Goal: Task Accomplishment & Management: Use online tool/utility

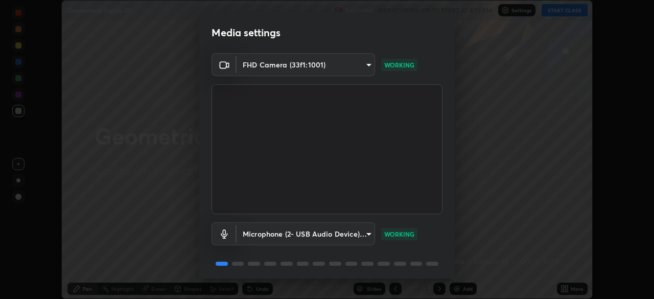
scroll to position [36, 0]
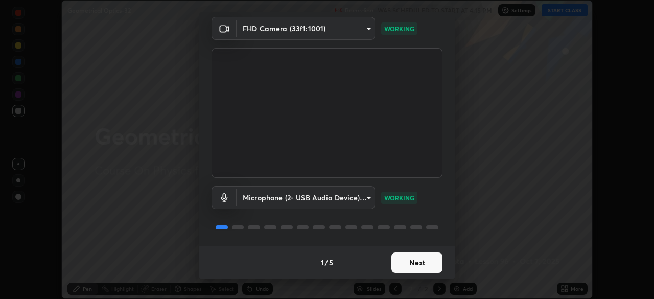
click at [411, 262] on button "Next" at bounding box center [417, 263] width 51 height 20
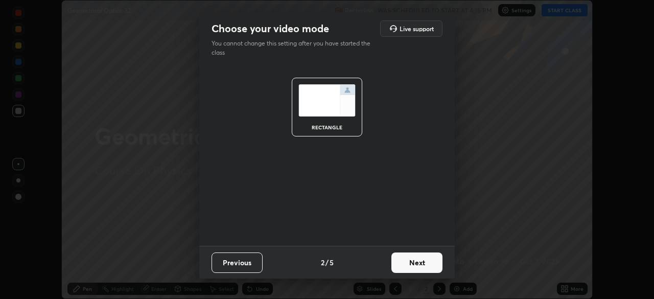
scroll to position [0, 0]
click at [416, 263] on button "Next" at bounding box center [417, 263] width 51 height 20
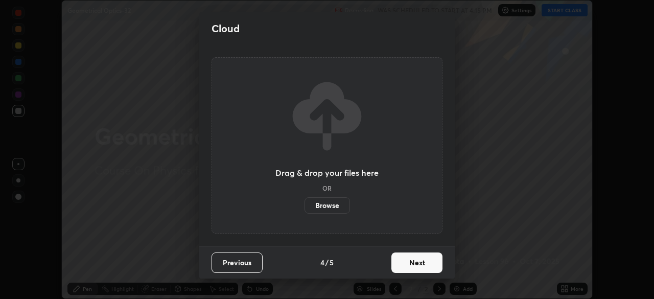
click at [418, 263] on button "Next" at bounding box center [417, 263] width 51 height 20
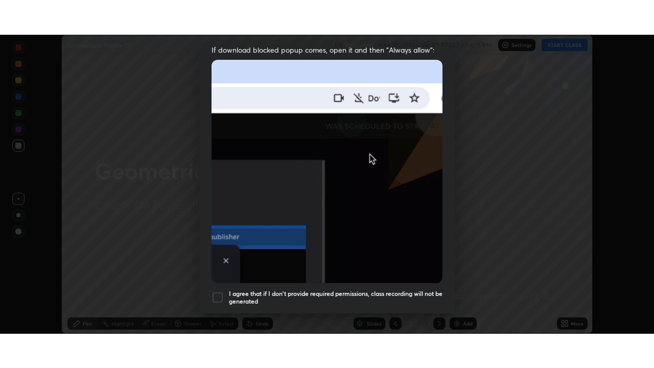
scroll to position [245, 0]
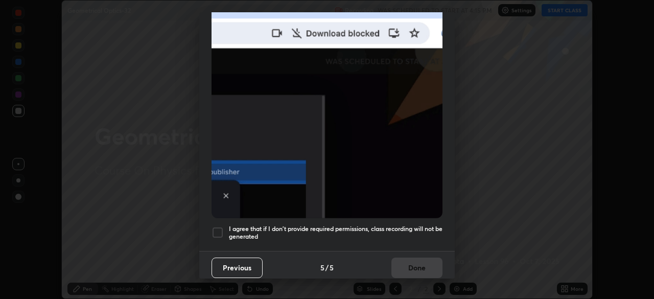
click at [217, 227] on div at bounding box center [218, 233] width 12 height 12
click at [401, 264] on button "Done" at bounding box center [417, 268] width 51 height 20
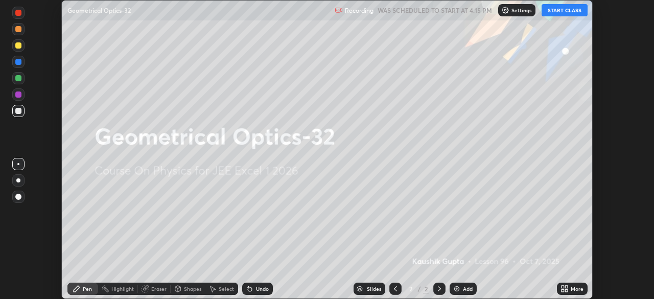
click at [562, 288] on icon at bounding box center [563, 287] width 3 height 3
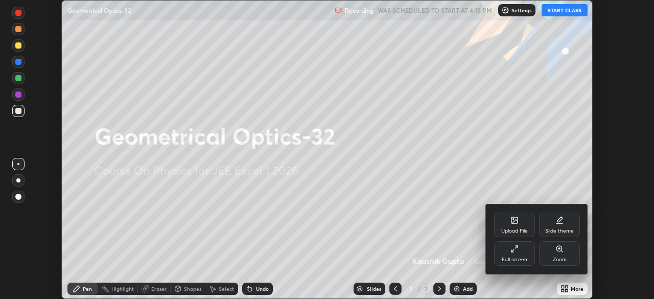
click at [519, 254] on div "Full screen" at bounding box center [514, 253] width 41 height 25
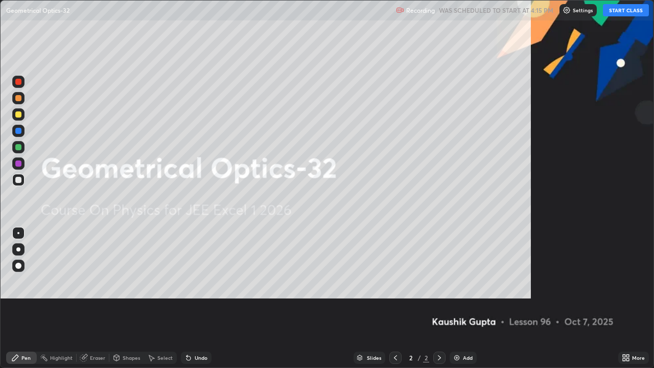
scroll to position [368, 654]
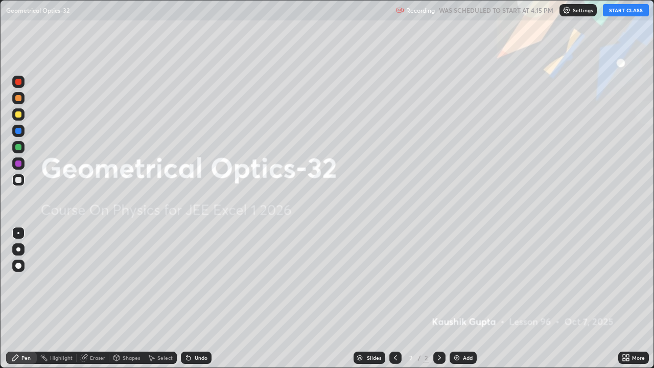
click at [627, 15] on button "START CLASS" at bounding box center [626, 10] width 46 height 12
click at [463, 299] on div "Add" at bounding box center [468, 357] width 10 height 5
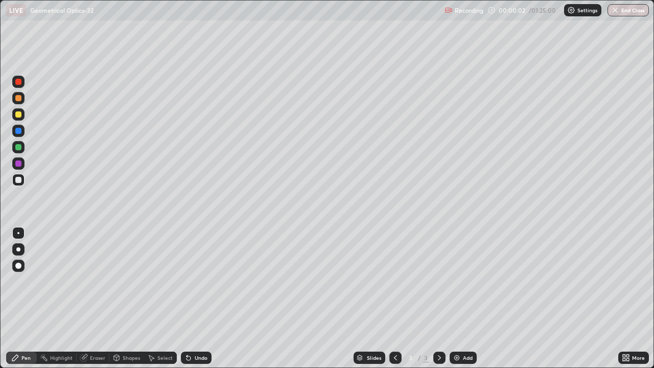
click at [19, 98] on div at bounding box center [18, 98] width 6 height 6
click at [196, 299] on div "Undo" at bounding box center [201, 357] width 13 height 5
click at [19, 85] on div at bounding box center [18, 82] width 12 height 12
click at [195, 299] on div "Undo" at bounding box center [201, 357] width 13 height 5
click at [18, 180] on div at bounding box center [18, 180] width 6 height 6
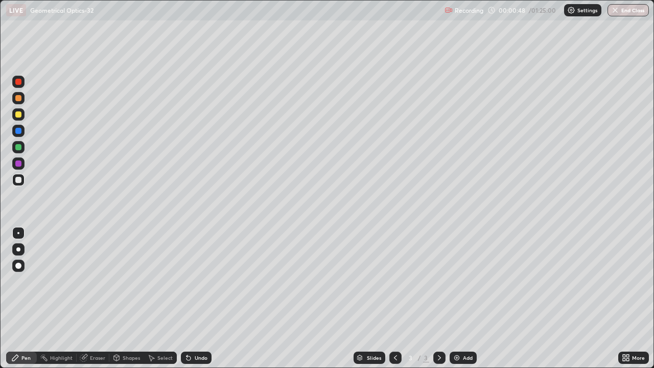
click at [193, 299] on div "Undo" at bounding box center [196, 358] width 31 height 12
click at [195, 299] on div "Undo" at bounding box center [201, 357] width 13 height 5
click at [191, 299] on div "Undo" at bounding box center [196, 358] width 31 height 12
click at [194, 299] on div "Undo" at bounding box center [196, 358] width 31 height 12
click at [195, 299] on div "Undo" at bounding box center [196, 358] width 31 height 12
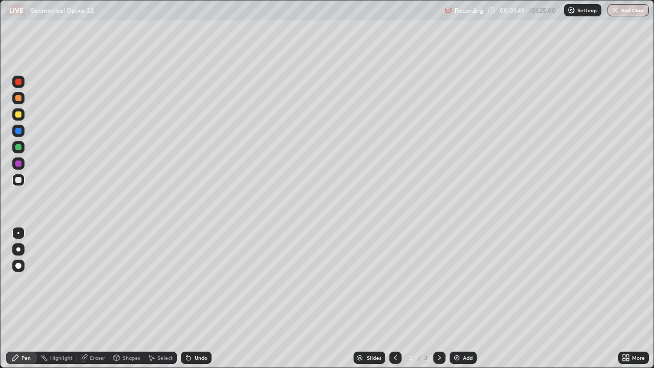
click at [21, 115] on div at bounding box center [18, 114] width 6 height 6
click at [195, 299] on div "Undo" at bounding box center [201, 357] width 13 height 5
click at [22, 183] on div at bounding box center [18, 180] width 12 height 12
click at [196, 299] on div "Undo" at bounding box center [201, 357] width 13 height 5
click at [195, 299] on div "Undo" at bounding box center [201, 357] width 13 height 5
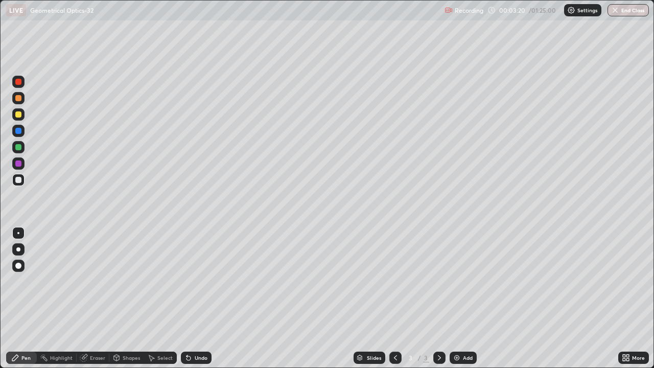
click at [198, 299] on div "Undo" at bounding box center [201, 357] width 13 height 5
click at [195, 299] on div "Undo" at bounding box center [201, 357] width 13 height 5
click at [196, 299] on div "Undo" at bounding box center [201, 357] width 13 height 5
click at [200, 299] on div "Undo" at bounding box center [201, 357] width 13 height 5
click at [203, 299] on div "Undo" at bounding box center [196, 358] width 31 height 12
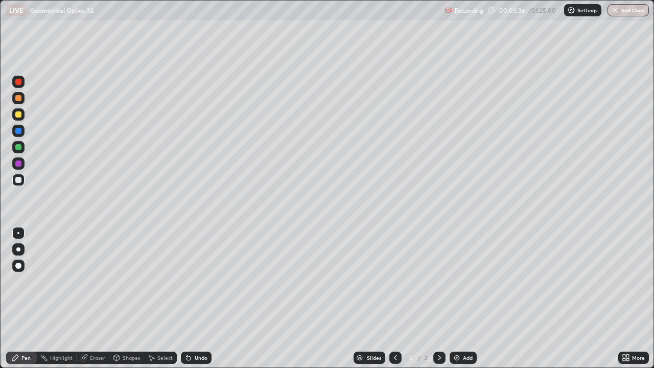
click at [206, 299] on div "Undo" at bounding box center [196, 358] width 31 height 12
click at [208, 299] on div "Undo" at bounding box center [196, 358] width 31 height 12
click at [195, 299] on div "Undo" at bounding box center [201, 357] width 13 height 5
click at [194, 299] on div "Undo" at bounding box center [196, 358] width 31 height 12
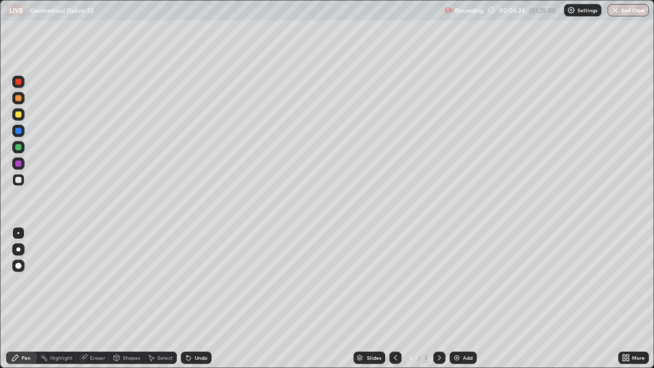
click at [195, 299] on div "Undo" at bounding box center [201, 357] width 13 height 5
click at [461, 299] on div "Add" at bounding box center [463, 358] width 27 height 12
click at [19, 115] on div at bounding box center [18, 114] width 6 height 6
click at [188, 299] on icon at bounding box center [189, 358] width 4 height 4
click at [194, 299] on div "Undo" at bounding box center [196, 358] width 31 height 12
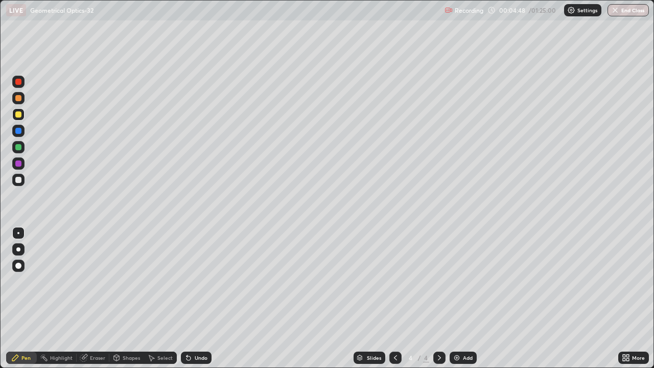
click at [198, 299] on div "Undo" at bounding box center [201, 357] width 13 height 5
click at [20, 99] on div at bounding box center [18, 98] width 6 height 6
click at [14, 148] on div at bounding box center [18, 147] width 12 height 12
click at [85, 299] on icon at bounding box center [85, 356] width 6 height 5
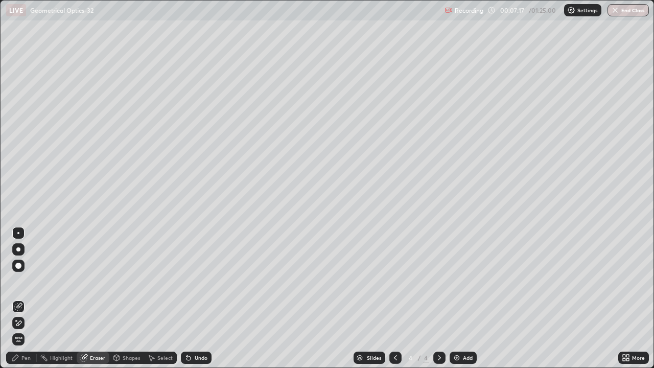
click at [21, 299] on div "Pen" at bounding box center [21, 358] width 31 height 12
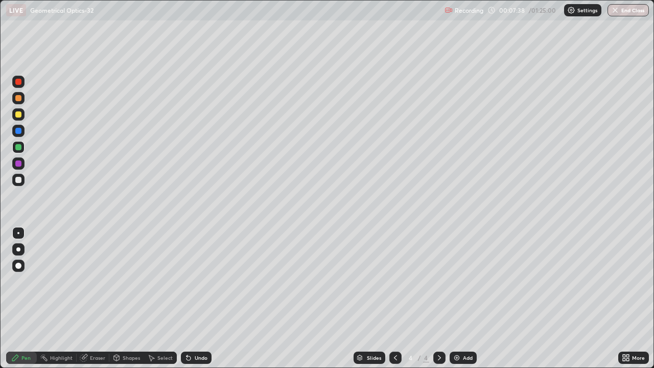
click at [187, 299] on icon at bounding box center [189, 358] width 4 height 4
click at [189, 299] on icon at bounding box center [189, 358] width 4 height 4
click at [187, 299] on icon at bounding box center [189, 358] width 4 height 4
click at [199, 299] on div "Undo" at bounding box center [196, 358] width 31 height 12
click at [467, 299] on div "Add" at bounding box center [468, 357] width 10 height 5
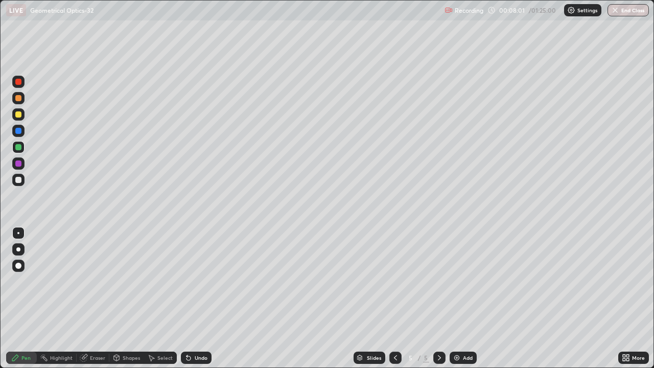
click at [19, 180] on div at bounding box center [18, 180] width 6 height 6
click at [18, 98] on div at bounding box center [18, 98] width 6 height 6
click at [16, 148] on div at bounding box center [18, 147] width 6 height 6
click at [18, 128] on div at bounding box center [18, 131] width 6 height 6
click at [187, 299] on icon at bounding box center [189, 358] width 4 height 4
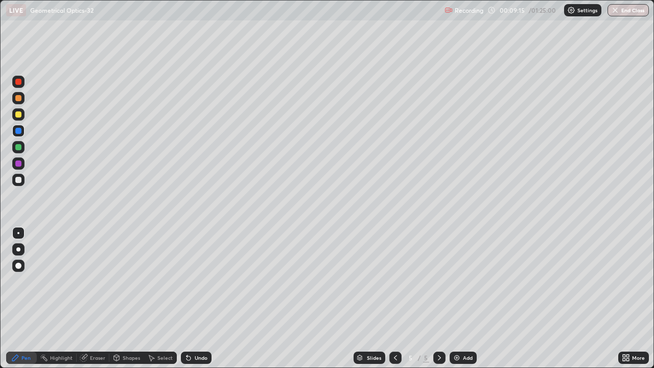
click at [18, 164] on div at bounding box center [18, 164] width 6 height 6
click at [20, 179] on div at bounding box center [18, 180] width 6 height 6
click at [196, 299] on div "Undo" at bounding box center [201, 357] width 13 height 5
click at [124, 299] on div "Shapes" at bounding box center [131, 357] width 17 height 5
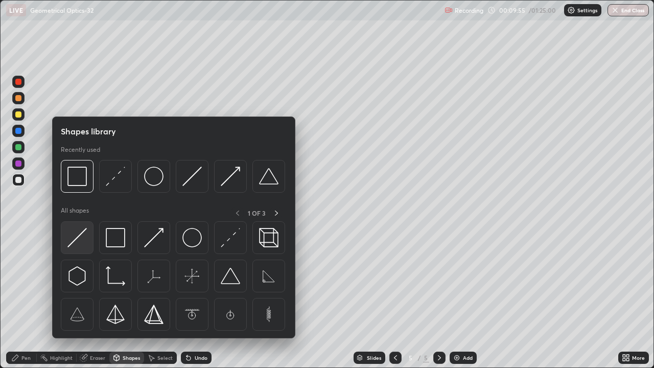
click at [73, 237] on img at bounding box center [76, 237] width 19 height 19
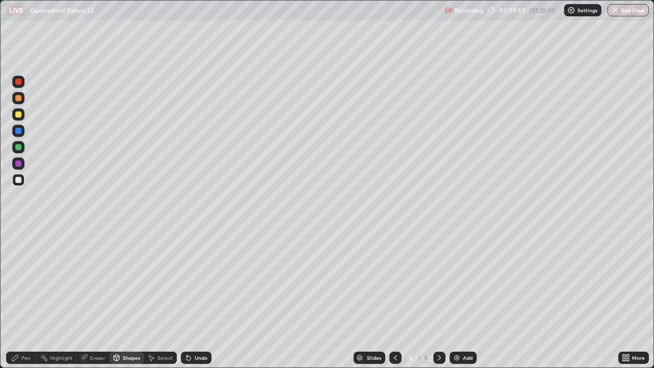
click at [29, 299] on div "Pen" at bounding box center [25, 357] width 9 height 5
click at [20, 112] on div at bounding box center [18, 114] width 6 height 6
click at [199, 299] on div "Undo" at bounding box center [201, 357] width 13 height 5
click at [201, 299] on div "Undo" at bounding box center [201, 357] width 13 height 5
click at [20, 148] on div at bounding box center [18, 147] width 6 height 6
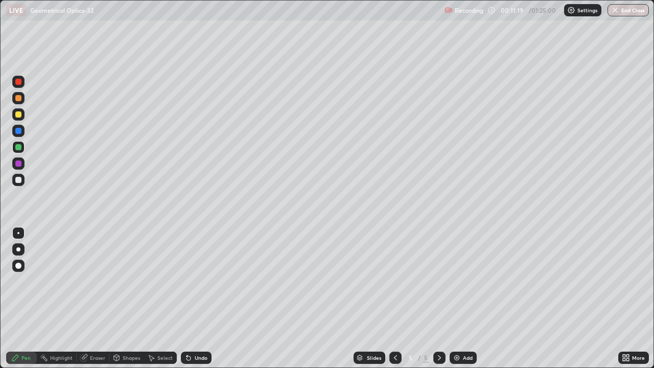
click at [20, 165] on div at bounding box center [18, 164] width 6 height 6
click at [207, 299] on div "Undo" at bounding box center [196, 358] width 31 height 12
click at [23, 146] on div at bounding box center [18, 147] width 12 height 12
click at [18, 117] on div at bounding box center [18, 114] width 6 height 6
click at [17, 81] on div at bounding box center [18, 82] width 6 height 6
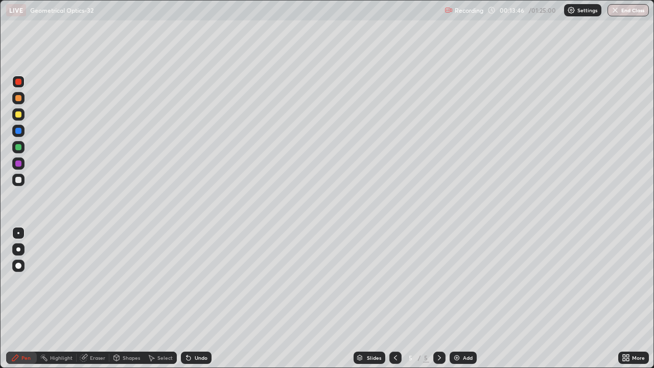
click at [187, 299] on icon at bounding box center [189, 358] width 4 height 4
click at [96, 299] on div "Eraser" at bounding box center [97, 357] width 15 height 5
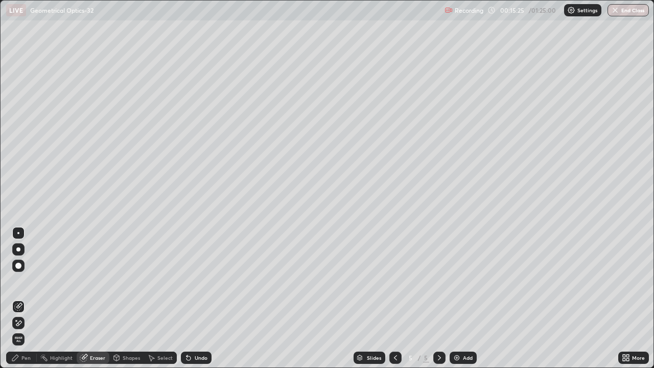
click at [28, 299] on div "Pen" at bounding box center [25, 357] width 9 height 5
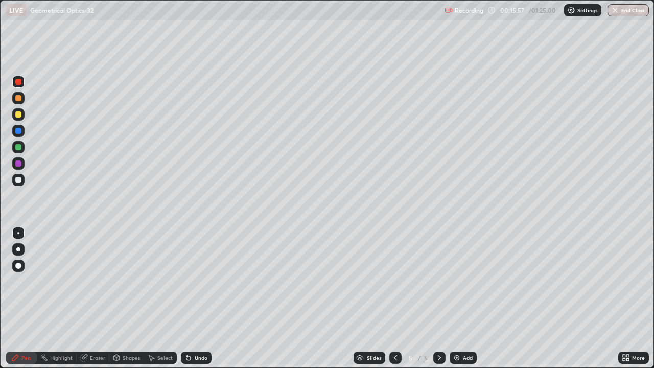
click at [464, 299] on div "Add" at bounding box center [463, 358] width 27 height 12
click at [19, 180] on div at bounding box center [18, 180] width 6 height 6
click at [124, 299] on div "Shapes" at bounding box center [131, 357] width 17 height 5
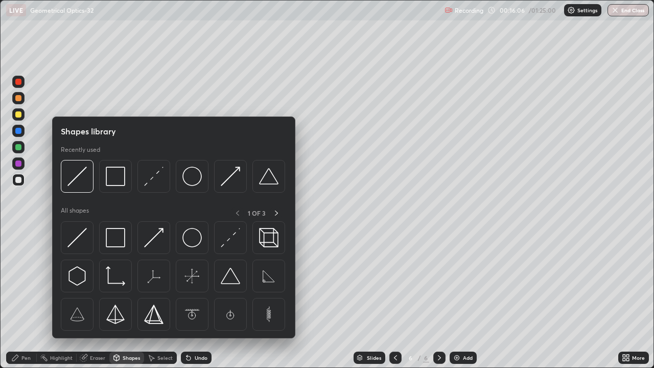
click at [30, 261] on div "Erase all" at bounding box center [18, 183] width 25 height 327
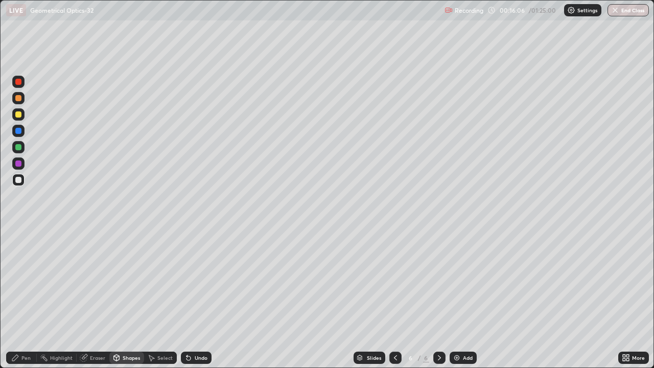
click at [18, 115] on div at bounding box center [18, 114] width 6 height 6
click at [18, 299] on div "Pen" at bounding box center [21, 358] width 31 height 12
click at [18, 149] on div at bounding box center [18, 147] width 6 height 6
click at [93, 299] on div "Eraser" at bounding box center [93, 358] width 33 height 12
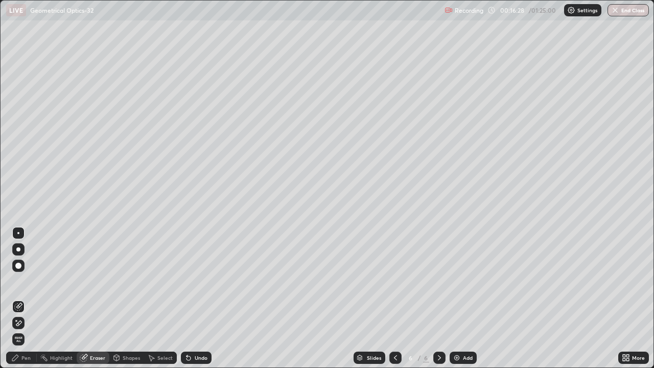
click at [22, 299] on div "Pen" at bounding box center [25, 357] width 9 height 5
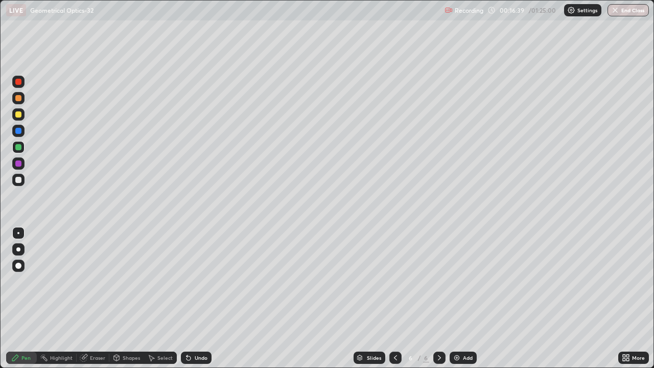
click at [16, 164] on div at bounding box center [18, 164] width 6 height 6
click at [18, 147] on div at bounding box center [18, 147] width 6 height 6
click at [199, 299] on div "Undo" at bounding box center [201, 357] width 13 height 5
click at [24, 180] on div at bounding box center [18, 180] width 12 height 12
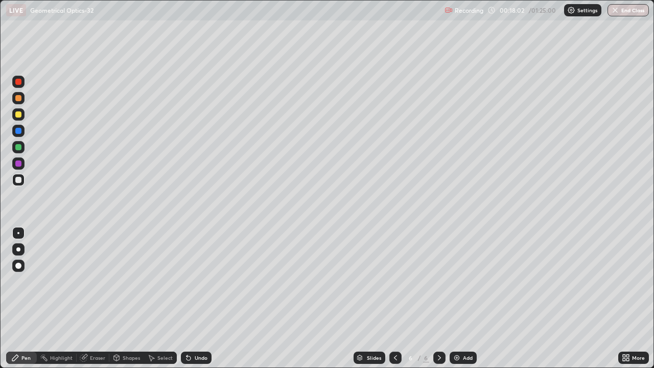
click at [203, 299] on div "Undo" at bounding box center [196, 358] width 31 height 12
click at [201, 299] on div "Undo" at bounding box center [196, 358] width 31 height 12
click at [21, 114] on div at bounding box center [18, 114] width 6 height 6
click at [466, 299] on div "Add" at bounding box center [468, 357] width 10 height 5
click at [22, 182] on div at bounding box center [18, 180] width 12 height 12
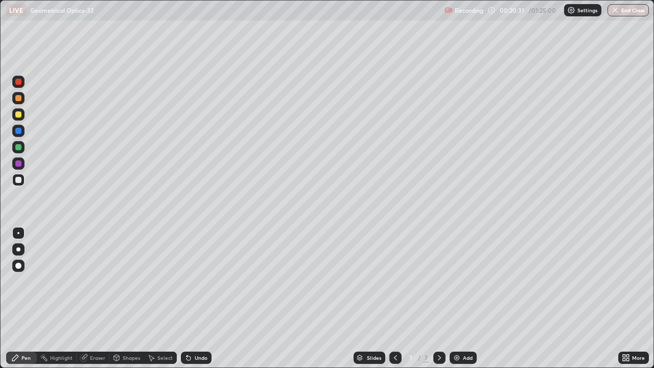
click at [19, 116] on div at bounding box center [18, 114] width 6 height 6
click at [18, 131] on div at bounding box center [18, 131] width 6 height 6
click at [88, 299] on div "Eraser" at bounding box center [93, 358] width 33 height 12
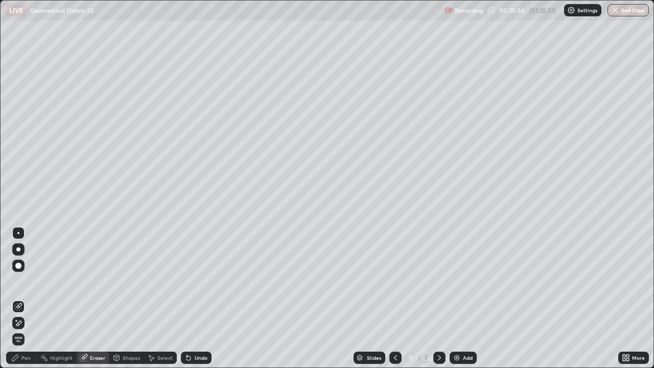
click at [21, 299] on div "Pen" at bounding box center [21, 358] width 31 height 12
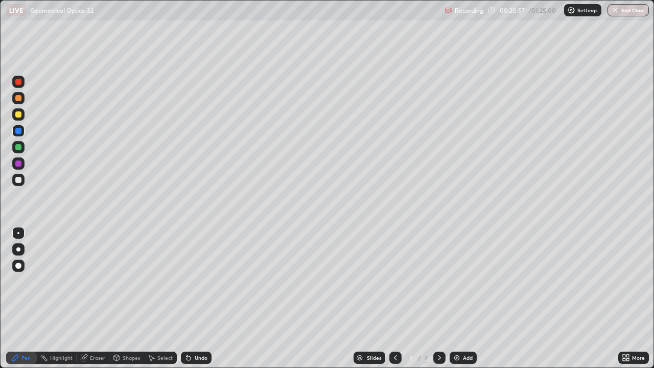
click at [18, 179] on div at bounding box center [18, 180] width 6 height 6
click at [89, 299] on div "Eraser" at bounding box center [93, 358] width 33 height 12
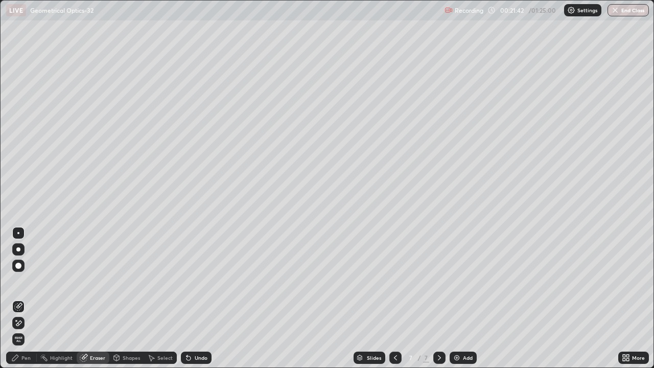
click at [19, 299] on icon at bounding box center [15, 358] width 8 height 8
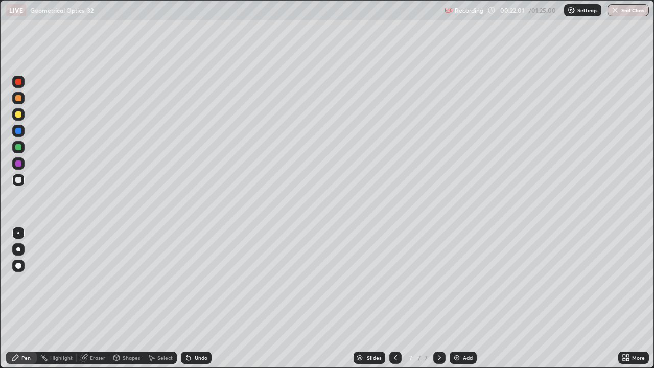
click at [20, 299] on div "Pen" at bounding box center [21, 358] width 31 height 12
click at [19, 162] on div at bounding box center [18, 164] width 6 height 6
click at [17, 161] on div at bounding box center [18, 164] width 6 height 6
click at [96, 299] on div "Eraser" at bounding box center [97, 357] width 15 height 5
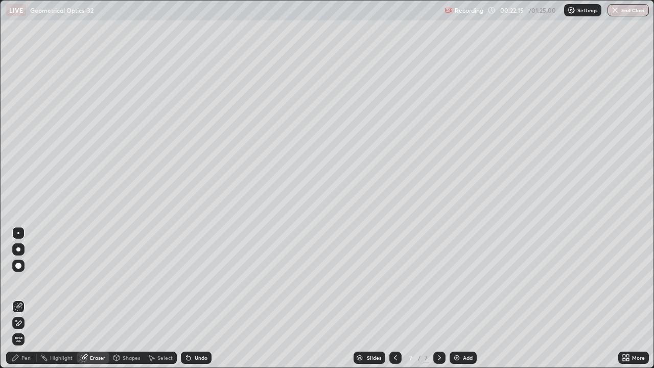
click at [19, 299] on icon at bounding box center [15, 358] width 8 height 8
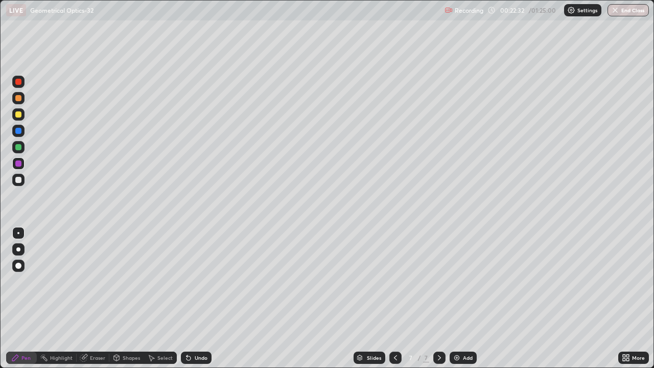
click at [196, 299] on div "Undo" at bounding box center [196, 358] width 31 height 12
click at [23, 134] on div at bounding box center [18, 131] width 12 height 12
click at [24, 180] on div at bounding box center [18, 180] width 12 height 12
click at [195, 299] on div "Undo" at bounding box center [201, 357] width 13 height 5
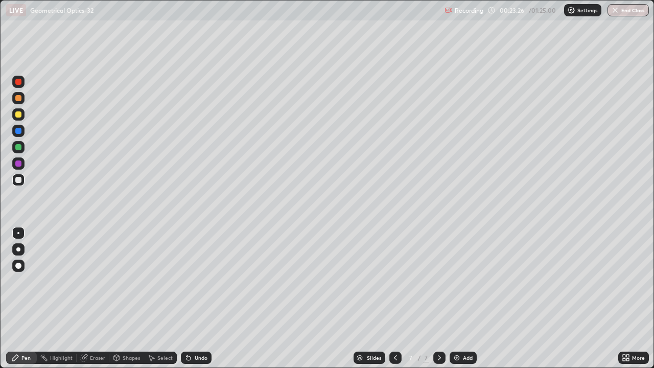
click at [195, 299] on div "Undo" at bounding box center [201, 357] width 13 height 5
click at [205, 299] on div "Undo" at bounding box center [196, 358] width 31 height 12
click at [204, 299] on div "Undo" at bounding box center [196, 358] width 31 height 12
click at [209, 299] on div "Undo" at bounding box center [196, 358] width 31 height 12
click at [19, 164] on div at bounding box center [18, 164] width 6 height 6
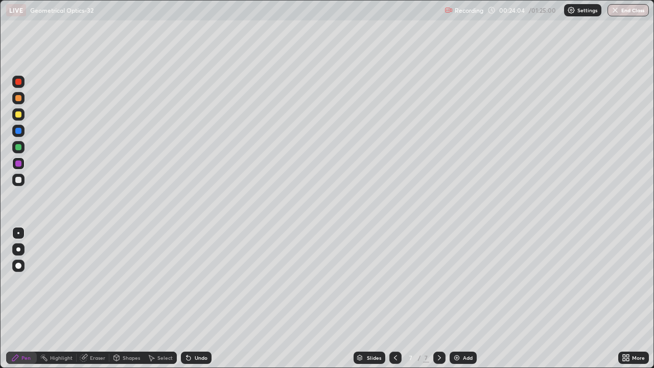
click at [198, 299] on div "Undo" at bounding box center [201, 357] width 13 height 5
click at [196, 299] on div "Undo" at bounding box center [201, 357] width 13 height 5
click at [19, 147] on div at bounding box center [18, 147] width 6 height 6
click at [197, 299] on div "Undo" at bounding box center [201, 357] width 13 height 5
click at [200, 299] on div "Undo" at bounding box center [201, 357] width 13 height 5
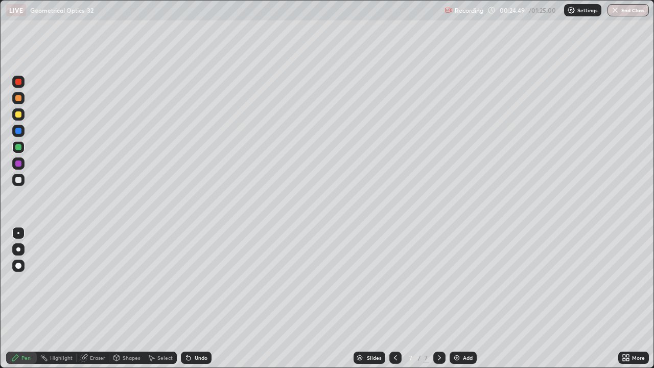
click at [200, 299] on div "Undo" at bounding box center [201, 357] width 13 height 5
click at [470, 299] on div "Add" at bounding box center [468, 357] width 10 height 5
click at [130, 299] on div "Shapes" at bounding box center [126, 358] width 35 height 12
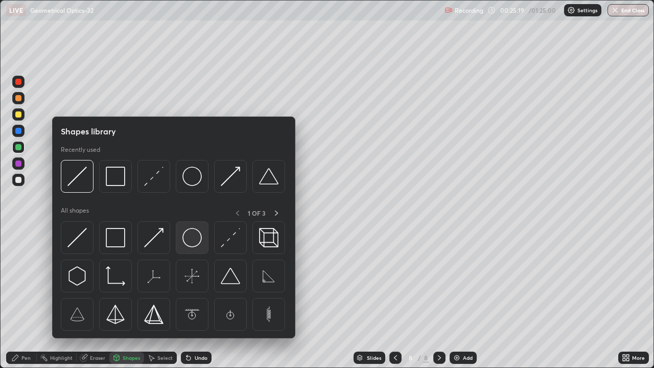
click at [190, 242] on img at bounding box center [192, 237] width 19 height 19
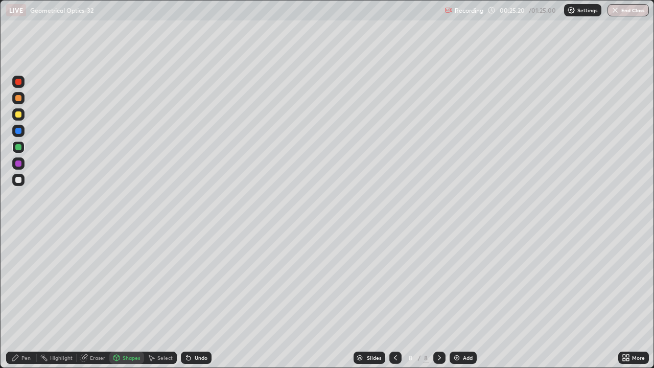
click at [22, 179] on div at bounding box center [18, 180] width 12 height 12
click at [20, 299] on div "Pen" at bounding box center [21, 358] width 31 height 12
click at [123, 299] on div "Shapes" at bounding box center [131, 357] width 17 height 5
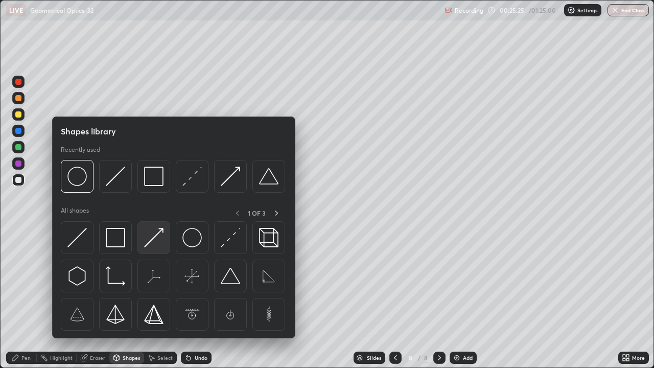
click at [150, 236] on img at bounding box center [153, 237] width 19 height 19
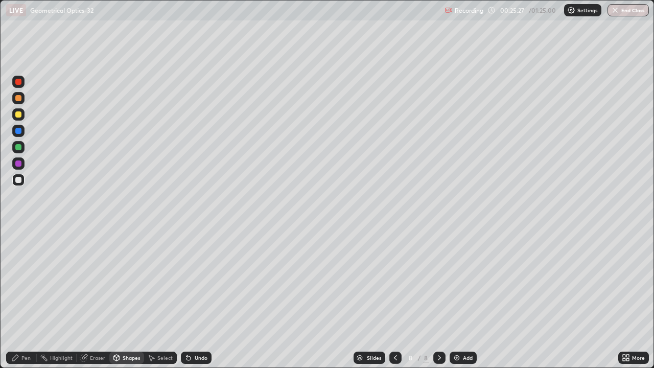
click at [206, 299] on div "Undo" at bounding box center [201, 357] width 13 height 5
click at [18, 299] on icon at bounding box center [15, 358] width 8 height 8
click at [19, 82] on div at bounding box center [18, 82] width 6 height 6
click at [196, 299] on div "Undo" at bounding box center [201, 357] width 13 height 5
click at [198, 299] on div "Undo" at bounding box center [201, 357] width 13 height 5
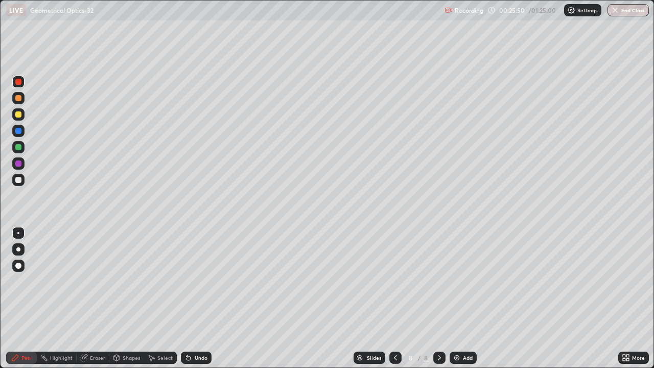
click at [201, 299] on div "Undo" at bounding box center [201, 357] width 13 height 5
click at [202, 299] on div "Undo" at bounding box center [196, 358] width 31 height 12
click at [204, 299] on div "Undo" at bounding box center [201, 357] width 13 height 5
click at [203, 299] on div "Undo" at bounding box center [201, 357] width 13 height 5
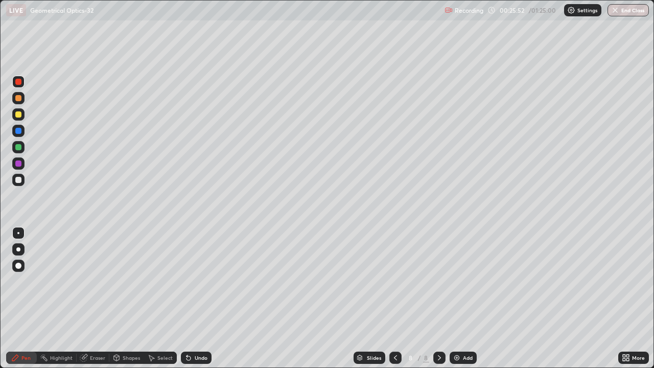
click at [203, 299] on div "Undo" at bounding box center [201, 357] width 13 height 5
click at [199, 299] on div "Undo" at bounding box center [201, 357] width 13 height 5
click at [119, 299] on icon at bounding box center [116, 358] width 8 height 8
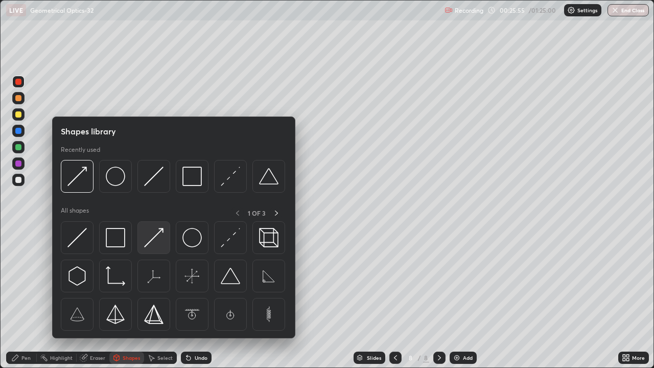
click at [156, 242] on img at bounding box center [153, 237] width 19 height 19
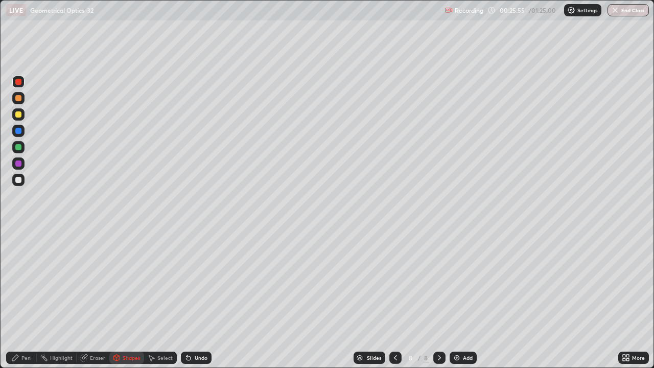
click at [21, 184] on div at bounding box center [18, 180] width 12 height 12
click at [20, 299] on div "Pen" at bounding box center [21, 358] width 31 height 12
click at [17, 114] on div at bounding box center [18, 114] width 6 height 6
click at [193, 299] on div "Undo" at bounding box center [196, 358] width 31 height 12
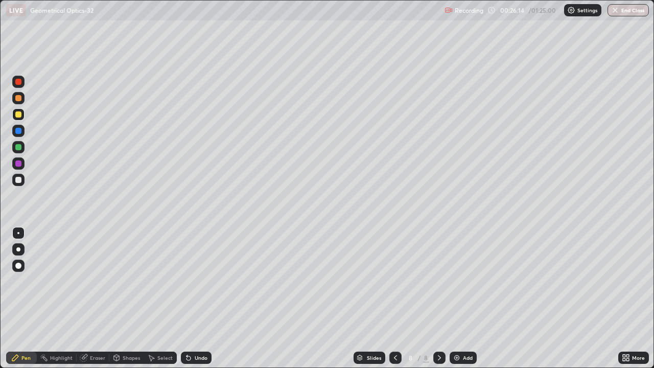
click at [192, 299] on div "Undo" at bounding box center [196, 358] width 31 height 12
click at [196, 299] on div "Undo" at bounding box center [201, 357] width 13 height 5
click at [187, 299] on icon at bounding box center [189, 358] width 4 height 4
click at [192, 299] on div "Undo" at bounding box center [196, 358] width 31 height 12
click at [19, 180] on div at bounding box center [18, 180] width 6 height 6
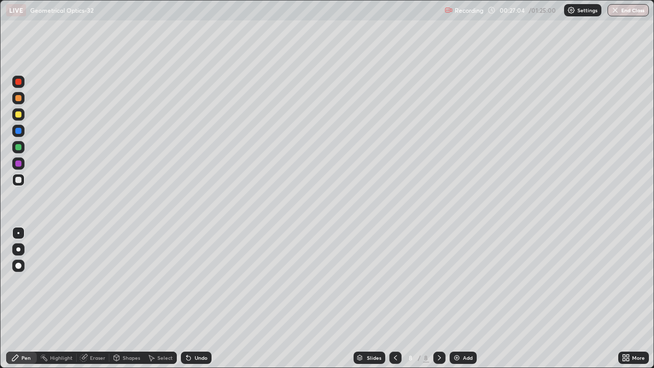
click at [199, 299] on div "Undo" at bounding box center [201, 357] width 13 height 5
click at [17, 163] on div at bounding box center [18, 164] width 6 height 6
click at [196, 299] on div "Undo" at bounding box center [201, 357] width 13 height 5
click at [20, 174] on div at bounding box center [18, 180] width 12 height 12
click at [20, 179] on div at bounding box center [18, 180] width 6 height 6
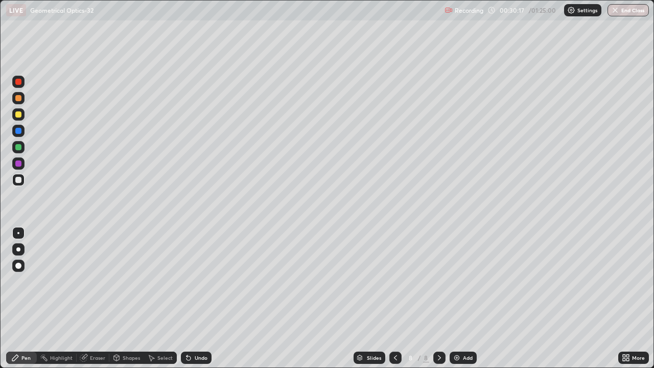
click at [19, 163] on div at bounding box center [18, 164] width 6 height 6
click at [22, 181] on div at bounding box center [18, 180] width 12 height 12
click at [195, 299] on div "Undo" at bounding box center [201, 357] width 13 height 5
click at [16, 130] on div at bounding box center [18, 131] width 6 height 6
click at [205, 299] on div "Undo" at bounding box center [201, 357] width 13 height 5
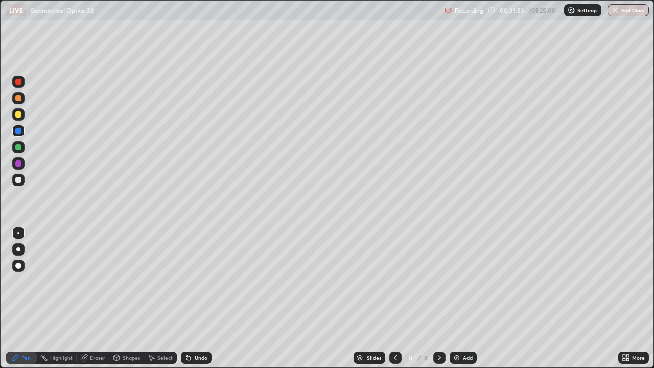
click at [205, 299] on div "Undo" at bounding box center [201, 357] width 13 height 5
click at [22, 180] on div at bounding box center [18, 180] width 12 height 12
click at [472, 299] on div "Add" at bounding box center [463, 358] width 27 height 12
click at [20, 148] on div at bounding box center [18, 147] width 6 height 6
click at [188, 299] on icon at bounding box center [189, 358] width 4 height 4
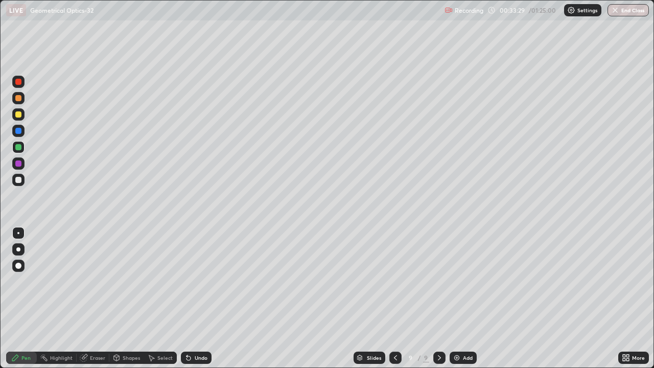
click at [17, 164] on div at bounding box center [18, 164] width 6 height 6
click at [191, 299] on icon at bounding box center [189, 358] width 8 height 8
click at [191, 299] on div "Undo" at bounding box center [196, 358] width 31 height 12
click at [187, 299] on icon at bounding box center [189, 358] width 4 height 4
click at [189, 299] on icon at bounding box center [189, 358] width 4 height 4
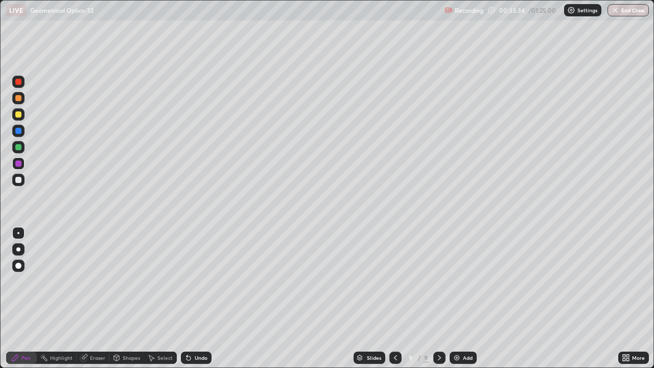
click at [189, 299] on icon at bounding box center [189, 358] width 8 height 8
click at [187, 299] on icon at bounding box center [189, 358] width 4 height 4
click at [192, 299] on div "Undo" at bounding box center [196, 358] width 31 height 12
click at [18, 148] on div at bounding box center [18, 147] width 6 height 6
click at [18, 114] on div at bounding box center [18, 114] width 6 height 6
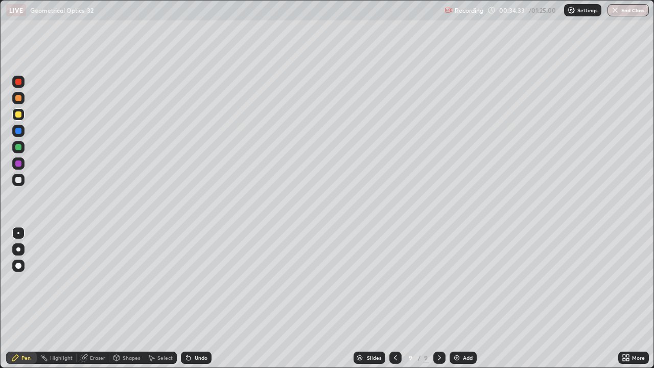
click at [202, 299] on div "Undo" at bounding box center [201, 357] width 13 height 5
click at [200, 299] on div "Undo" at bounding box center [201, 357] width 13 height 5
click at [201, 299] on div "Undo" at bounding box center [201, 357] width 13 height 5
click at [202, 299] on div "Undo" at bounding box center [201, 357] width 13 height 5
click at [23, 181] on div at bounding box center [18, 180] width 12 height 12
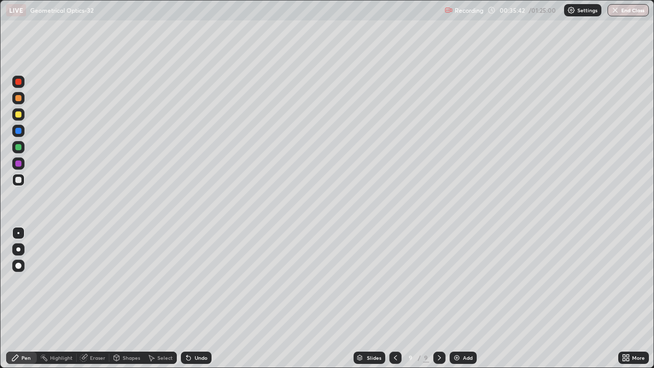
click at [23, 147] on div at bounding box center [18, 147] width 12 height 12
click at [464, 299] on div "Add" at bounding box center [468, 357] width 10 height 5
click at [24, 179] on div at bounding box center [18, 180] width 12 height 12
click at [23, 178] on div at bounding box center [18, 180] width 12 height 12
click at [20, 130] on div at bounding box center [18, 131] width 6 height 6
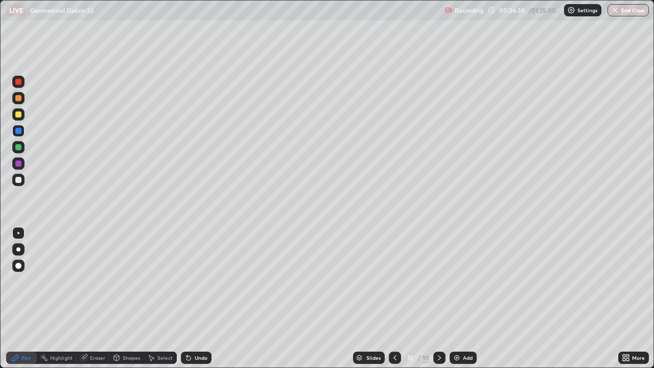
click at [19, 81] on div at bounding box center [18, 82] width 6 height 6
click at [19, 82] on div at bounding box center [18, 82] width 6 height 6
click at [195, 299] on div "Undo" at bounding box center [201, 357] width 13 height 5
click at [17, 98] on div at bounding box center [18, 98] width 6 height 6
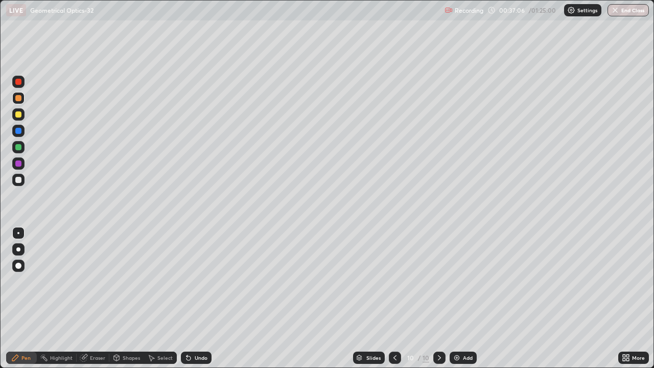
click at [198, 299] on div "Undo" at bounding box center [196, 358] width 31 height 12
click at [193, 299] on div "Undo" at bounding box center [196, 358] width 31 height 12
click at [187, 299] on icon at bounding box center [189, 358] width 4 height 4
click at [190, 299] on icon at bounding box center [189, 358] width 8 height 8
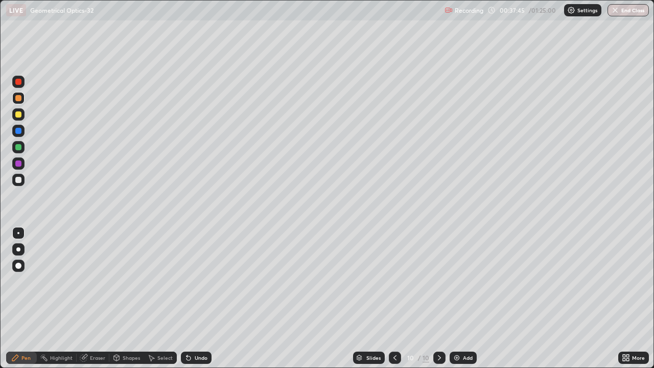
click at [89, 299] on div "Eraser" at bounding box center [93, 358] width 33 height 12
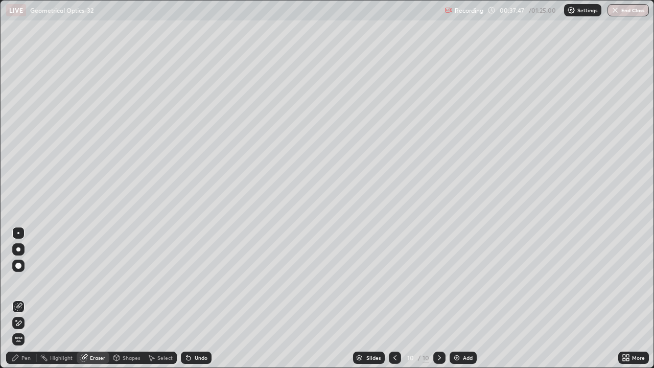
click at [22, 299] on div "Pen" at bounding box center [25, 357] width 9 height 5
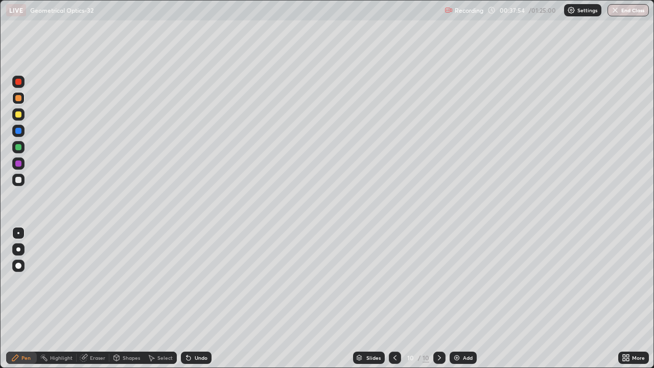
click at [187, 299] on icon at bounding box center [189, 358] width 4 height 4
click at [192, 299] on div "Undo" at bounding box center [196, 358] width 31 height 12
click at [191, 299] on div "Undo" at bounding box center [196, 358] width 31 height 12
click at [187, 299] on icon at bounding box center [189, 358] width 4 height 4
click at [190, 299] on icon at bounding box center [189, 358] width 8 height 8
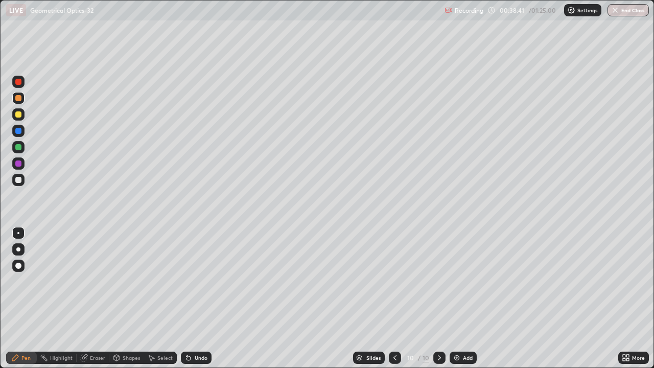
click at [192, 299] on div "Undo" at bounding box center [196, 358] width 31 height 12
click at [191, 299] on icon at bounding box center [189, 358] width 8 height 8
click at [189, 299] on div "Undo" at bounding box center [196, 358] width 31 height 12
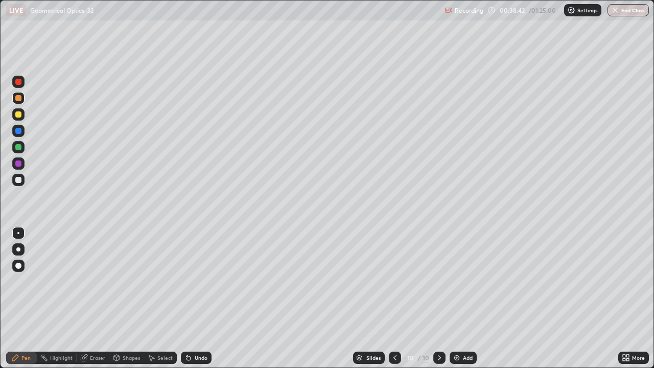
click at [187, 299] on icon at bounding box center [189, 358] width 8 height 8
click at [16, 146] on div at bounding box center [18, 147] width 6 height 6
click at [200, 299] on div "Undo" at bounding box center [196, 358] width 31 height 12
click at [192, 299] on div "Undo" at bounding box center [196, 358] width 31 height 12
click at [15, 115] on div at bounding box center [18, 114] width 6 height 6
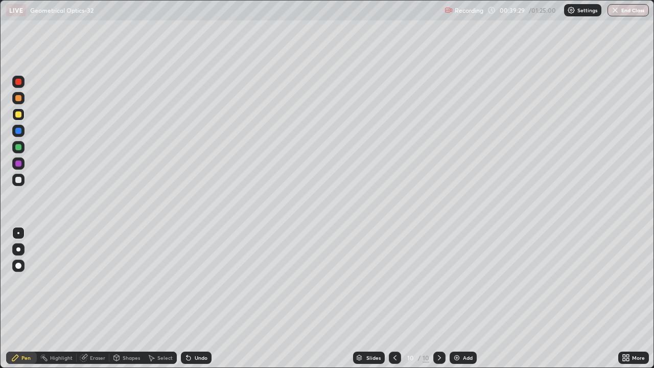
click at [363, 299] on div "Slides" at bounding box center [369, 358] width 32 height 12
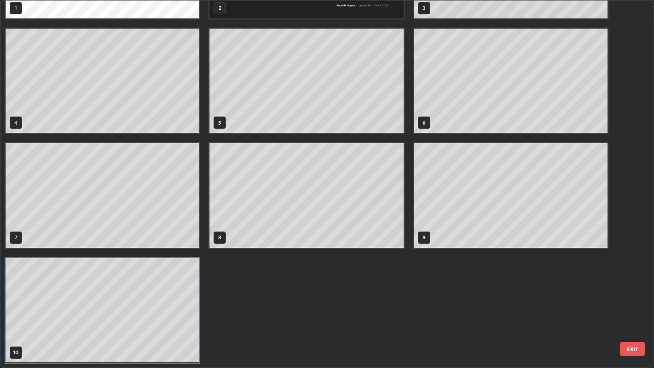
scroll to position [364, 648]
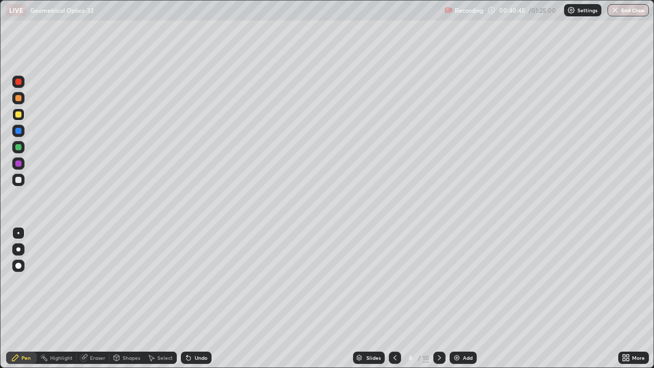
click at [439, 299] on icon at bounding box center [440, 358] width 8 height 8
click at [395, 299] on icon at bounding box center [395, 358] width 8 height 8
click at [394, 299] on icon at bounding box center [395, 358] width 8 height 8
click at [398, 299] on icon at bounding box center [395, 358] width 8 height 8
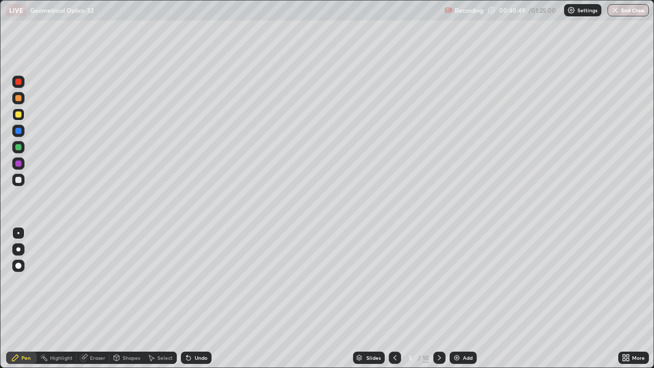
click at [394, 299] on icon at bounding box center [395, 358] width 8 height 8
click at [397, 299] on icon at bounding box center [395, 358] width 8 height 8
click at [439, 299] on icon at bounding box center [440, 358] width 8 height 8
click at [437, 299] on icon at bounding box center [440, 358] width 8 height 8
click at [439, 299] on icon at bounding box center [439, 357] width 3 height 5
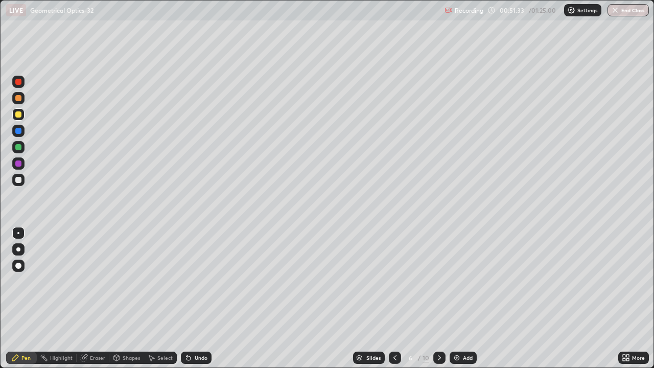
click at [356, 299] on icon at bounding box center [359, 358] width 6 height 6
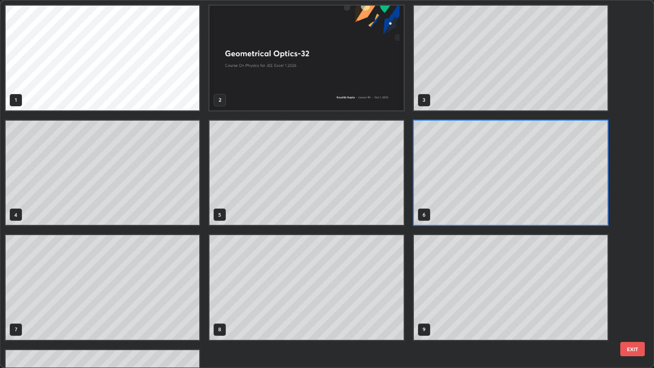
click at [369, 299] on div "1 2 3 4 5 6 7 8 9 10" at bounding box center [307, 231] width 613 height 460
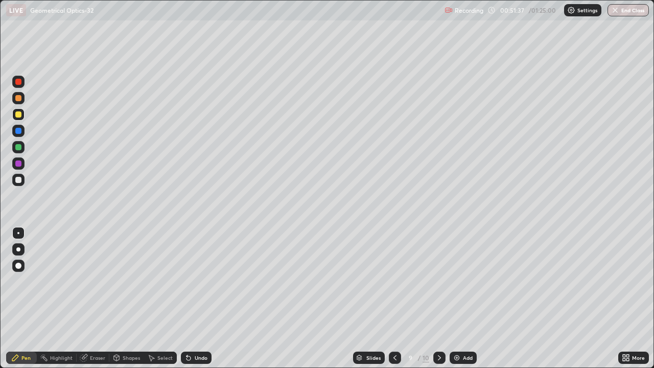
click at [437, 299] on icon at bounding box center [440, 358] width 8 height 8
click at [206, 299] on div "Undo" at bounding box center [201, 357] width 13 height 5
click at [201, 299] on div "Undo" at bounding box center [201, 357] width 13 height 5
click at [18, 180] on div at bounding box center [18, 180] width 6 height 6
click at [467, 299] on div "Add" at bounding box center [463, 358] width 27 height 12
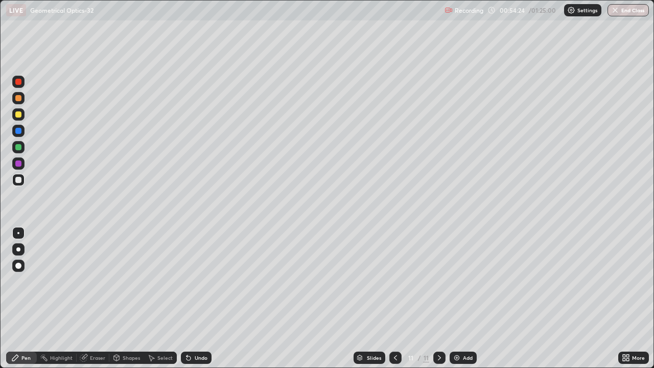
click at [19, 146] on div at bounding box center [18, 147] width 6 height 6
click at [85, 299] on icon at bounding box center [83, 358] width 7 height 7
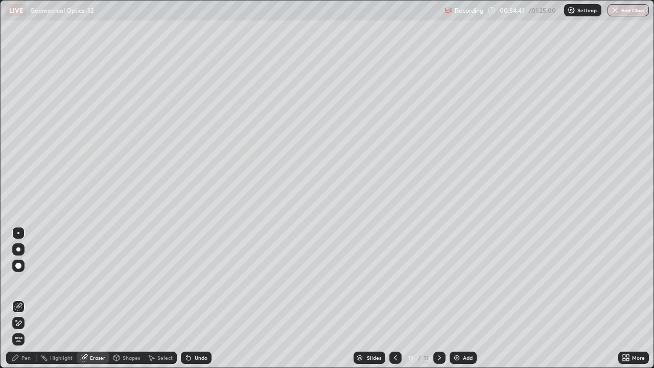
click at [25, 299] on div "Pen" at bounding box center [25, 357] width 9 height 5
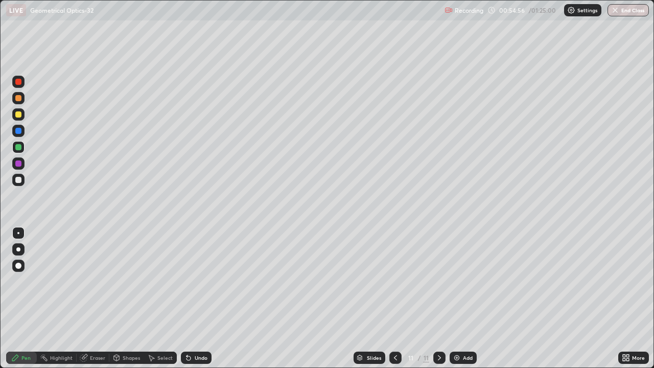
click at [193, 299] on div "Undo" at bounding box center [196, 358] width 31 height 12
click at [19, 163] on div at bounding box center [18, 164] width 6 height 6
click at [195, 299] on div "Undo" at bounding box center [201, 357] width 13 height 5
click at [198, 299] on div "Undo" at bounding box center [196, 358] width 31 height 12
click at [18, 178] on div at bounding box center [18, 180] width 6 height 6
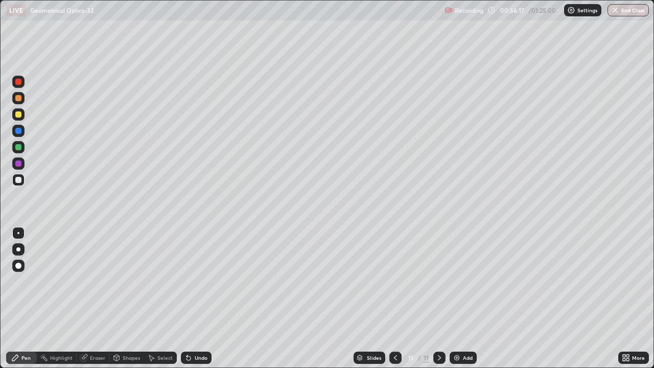
click at [187, 299] on icon at bounding box center [187, 355] width 1 height 1
click at [188, 299] on icon at bounding box center [189, 358] width 4 height 4
click at [189, 299] on icon at bounding box center [189, 358] width 8 height 8
click at [190, 299] on div "Undo" at bounding box center [196, 358] width 31 height 12
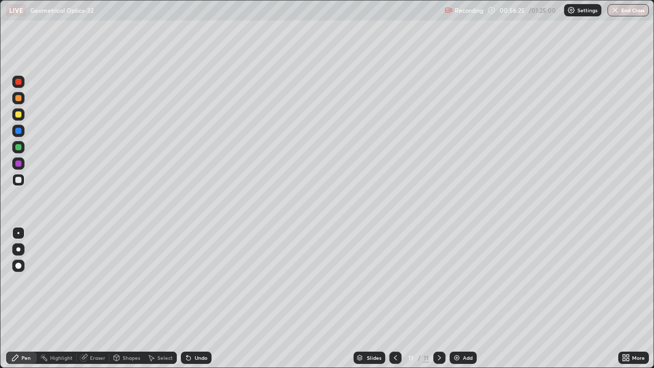
click at [18, 162] on div at bounding box center [18, 164] width 6 height 6
click at [23, 180] on div at bounding box center [18, 180] width 12 height 12
click at [203, 299] on div "Undo" at bounding box center [196, 358] width 31 height 12
click at [468, 299] on div "Add" at bounding box center [468, 357] width 10 height 5
click at [13, 118] on div at bounding box center [18, 114] width 12 height 12
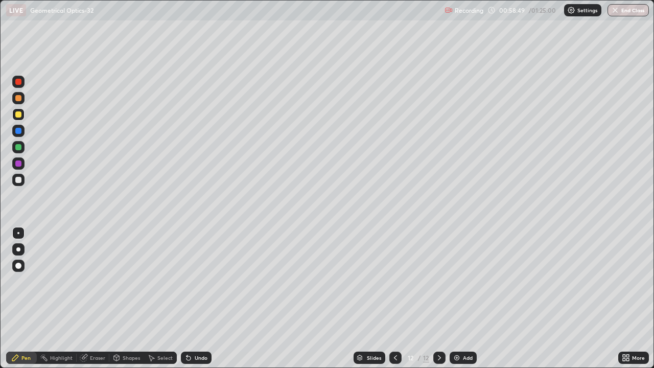
click at [19, 180] on div at bounding box center [18, 180] width 6 height 6
click at [19, 148] on div at bounding box center [18, 147] width 6 height 6
click at [17, 178] on div at bounding box center [18, 180] width 6 height 6
click at [97, 299] on div "Eraser" at bounding box center [93, 358] width 33 height 12
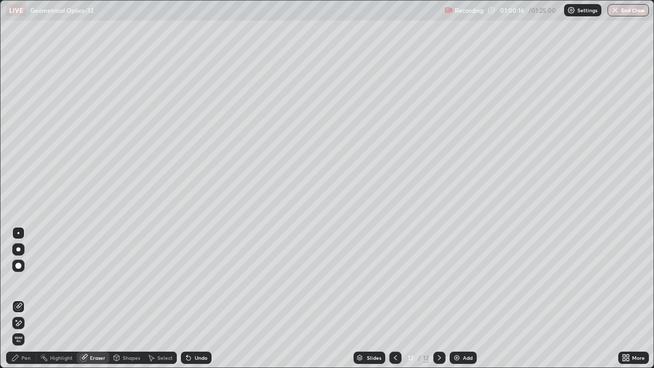
click at [21, 299] on div "Pen" at bounding box center [25, 357] width 9 height 5
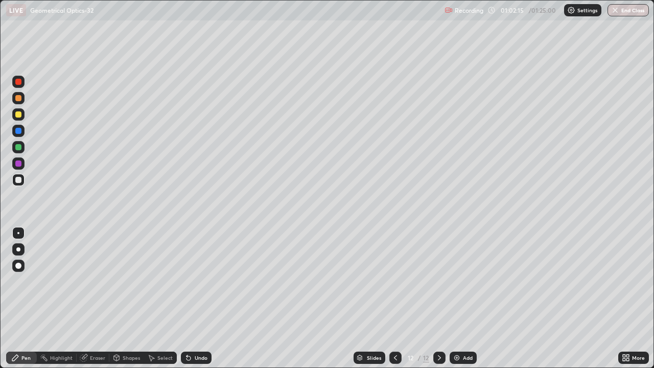
click at [22, 131] on div at bounding box center [18, 131] width 12 height 12
click at [474, 299] on div "Add" at bounding box center [463, 358] width 27 height 12
click at [19, 178] on div at bounding box center [18, 180] width 6 height 6
click at [18, 148] on div at bounding box center [18, 147] width 6 height 6
click at [196, 299] on div "Undo" at bounding box center [201, 357] width 13 height 5
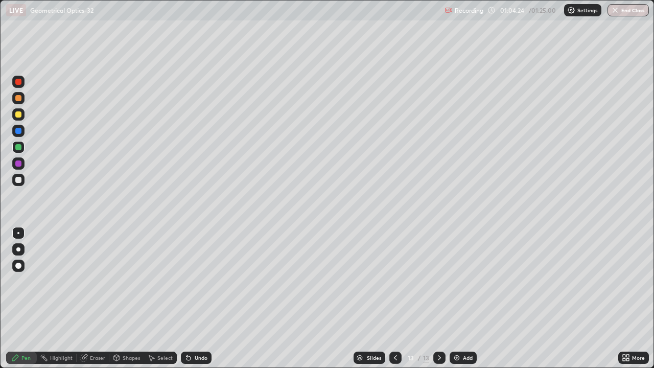
click at [195, 299] on div "Undo" at bounding box center [201, 357] width 13 height 5
click at [134, 299] on div "Shapes" at bounding box center [131, 357] width 17 height 5
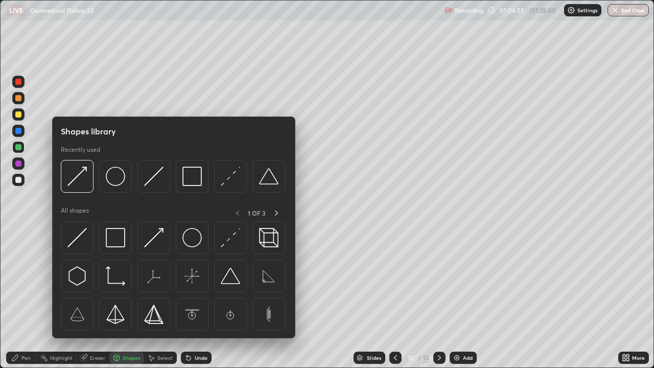
click at [94, 299] on div "Eraser" at bounding box center [97, 357] width 15 height 5
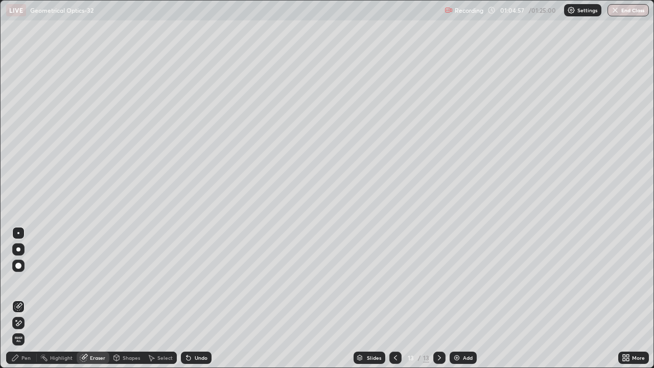
click at [24, 299] on div "Pen" at bounding box center [21, 358] width 31 height 12
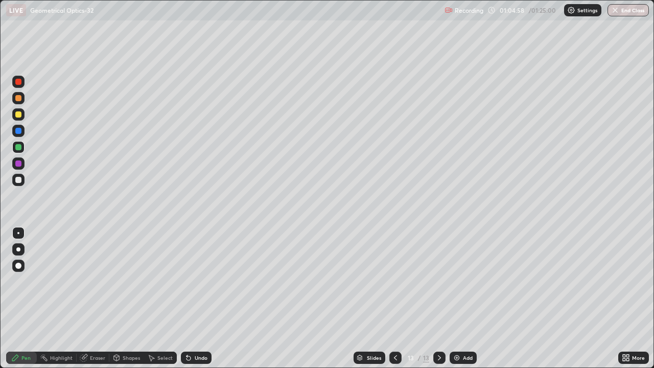
click at [17, 181] on div at bounding box center [18, 180] width 6 height 6
click at [19, 147] on div at bounding box center [18, 147] width 6 height 6
click at [24, 182] on div at bounding box center [18, 180] width 12 height 12
click at [24, 149] on div at bounding box center [18, 147] width 12 height 12
click at [20, 131] on div at bounding box center [18, 131] width 6 height 6
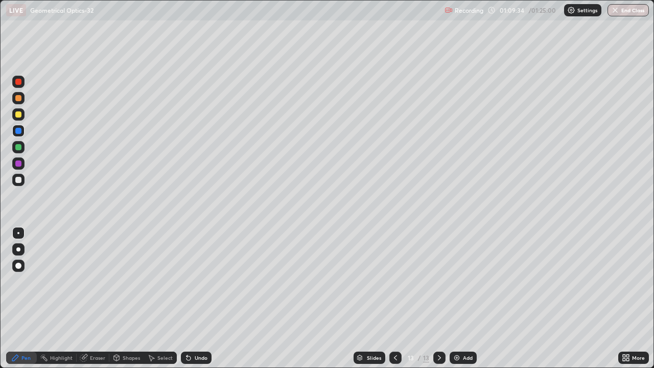
click at [21, 84] on div at bounding box center [18, 82] width 12 height 12
click at [196, 299] on div "Undo" at bounding box center [201, 357] width 13 height 5
click at [195, 299] on div "Undo" at bounding box center [201, 357] width 13 height 5
click at [470, 299] on div "Add" at bounding box center [468, 357] width 10 height 5
click at [22, 182] on div at bounding box center [18, 180] width 12 height 12
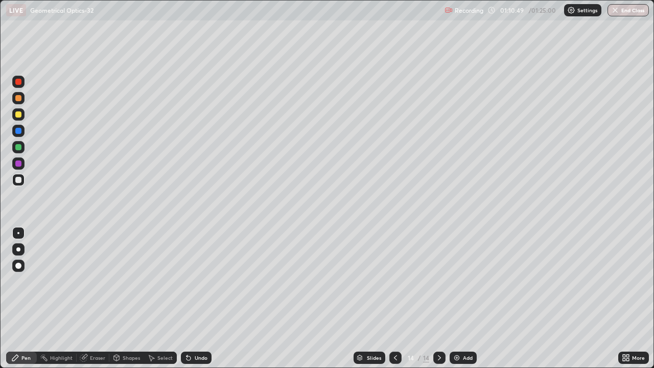
click at [193, 299] on div "Undo" at bounding box center [196, 358] width 31 height 12
click at [18, 81] on div at bounding box center [18, 82] width 6 height 6
click at [191, 299] on div "Undo" at bounding box center [196, 358] width 31 height 12
click at [187, 299] on icon at bounding box center [189, 358] width 4 height 4
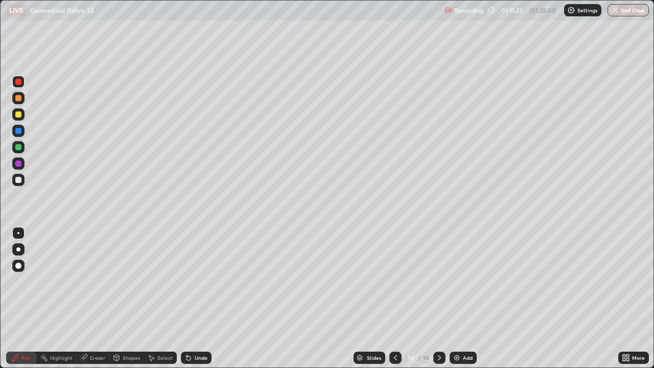
click at [17, 164] on div at bounding box center [18, 164] width 6 height 6
click at [16, 114] on div at bounding box center [18, 114] width 6 height 6
click at [95, 299] on div "Eraser" at bounding box center [93, 358] width 33 height 12
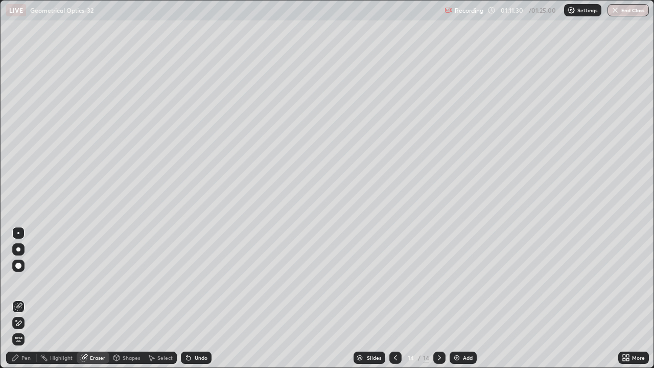
click at [19, 299] on div "Pen" at bounding box center [21, 358] width 31 height 12
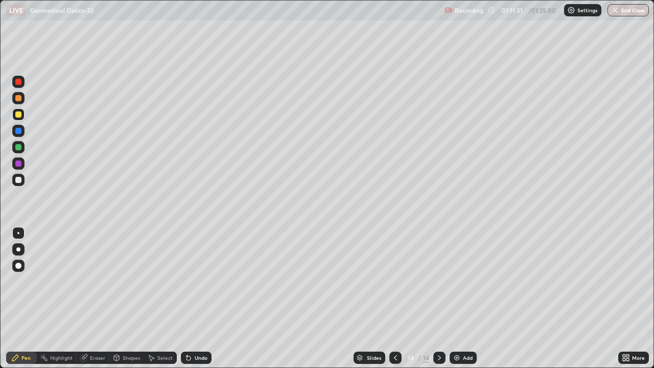
click at [19, 85] on div at bounding box center [18, 82] width 12 height 12
click at [18, 115] on div at bounding box center [18, 114] width 6 height 6
click at [207, 299] on div "Undo" at bounding box center [196, 358] width 31 height 12
click at [19, 148] on div at bounding box center [18, 147] width 6 height 6
click at [196, 299] on div "Undo" at bounding box center [201, 357] width 13 height 5
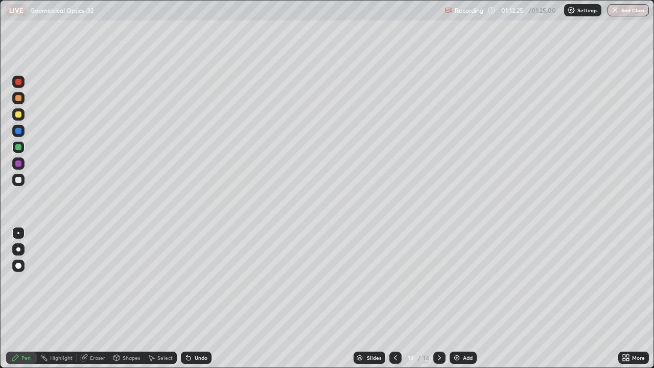
click at [196, 299] on div "Undo" at bounding box center [201, 357] width 13 height 5
click at [198, 299] on div "Undo" at bounding box center [201, 357] width 13 height 5
click at [195, 299] on div "Undo" at bounding box center [201, 357] width 13 height 5
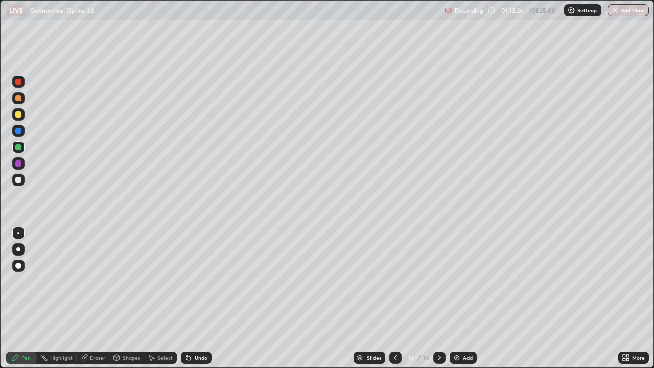
click at [189, 299] on icon at bounding box center [189, 358] width 8 height 8
click at [19, 115] on div at bounding box center [18, 114] width 6 height 6
click at [20, 163] on div at bounding box center [18, 164] width 6 height 6
click at [23, 114] on div at bounding box center [18, 114] width 12 height 12
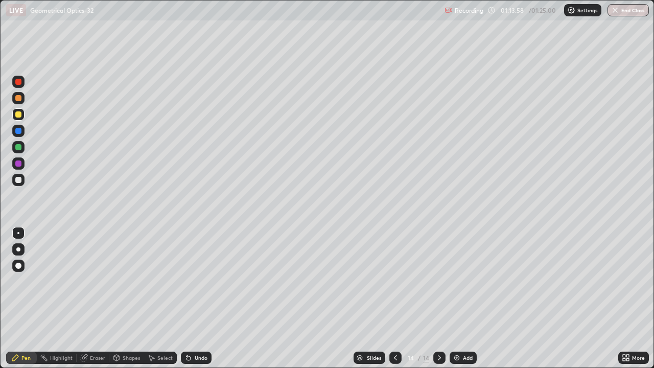
click at [466, 299] on div "Add" at bounding box center [468, 357] width 10 height 5
click at [393, 299] on icon at bounding box center [396, 358] width 8 height 8
click at [438, 299] on icon at bounding box center [439, 357] width 3 height 5
click at [20, 80] on div at bounding box center [18, 82] width 6 height 6
click at [16, 117] on div at bounding box center [18, 114] width 6 height 6
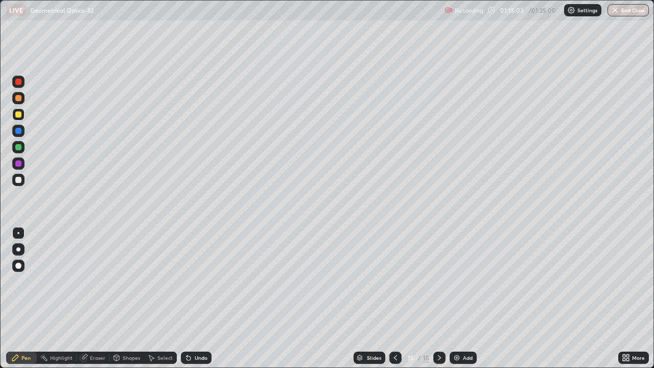
click at [196, 299] on div "Undo" at bounding box center [201, 357] width 13 height 5
click at [20, 81] on div at bounding box center [18, 82] width 6 height 6
click at [90, 299] on div "Eraser" at bounding box center [93, 358] width 33 height 12
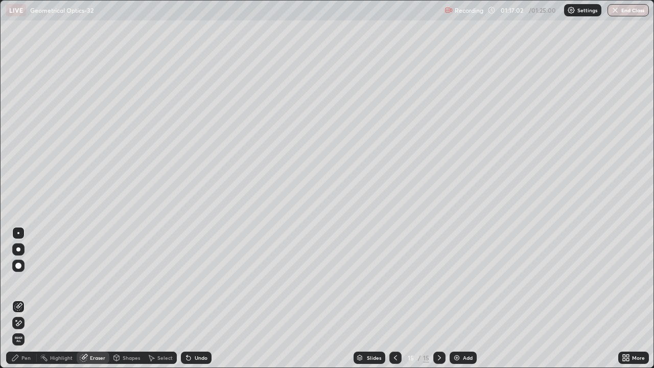
click at [157, 299] on div "Select" at bounding box center [160, 358] width 33 height 12
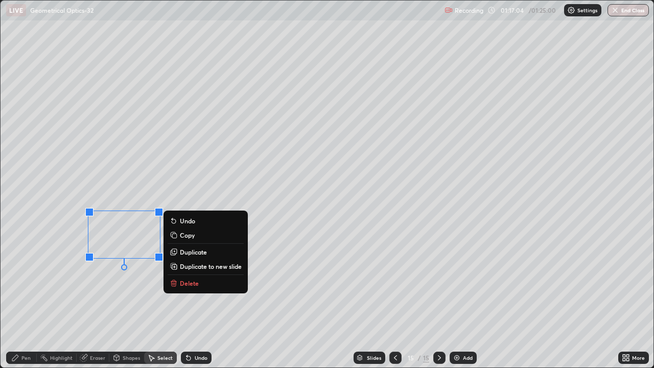
click at [187, 283] on p "Delete" at bounding box center [189, 283] width 19 height 8
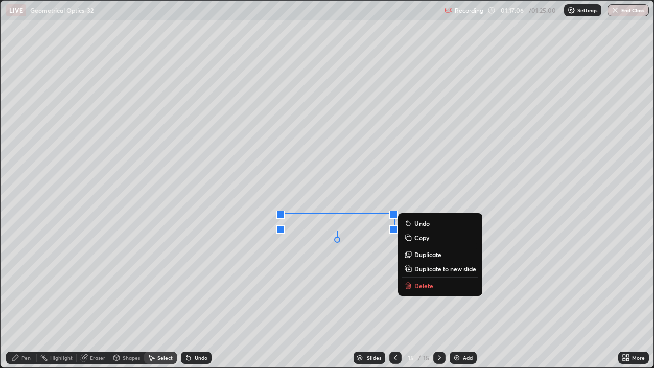
click at [418, 286] on p "Delete" at bounding box center [424, 286] width 19 height 8
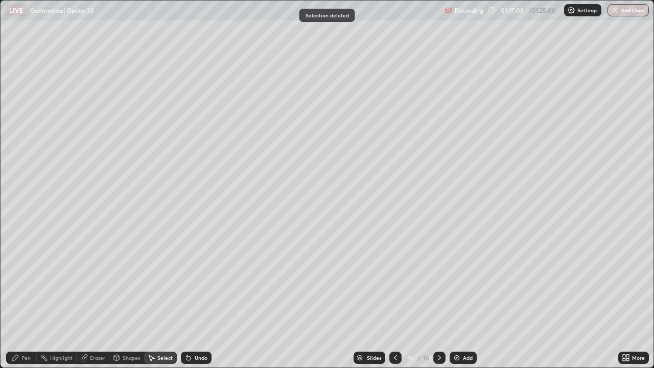
click at [25, 299] on div "Pen" at bounding box center [21, 358] width 31 height 12
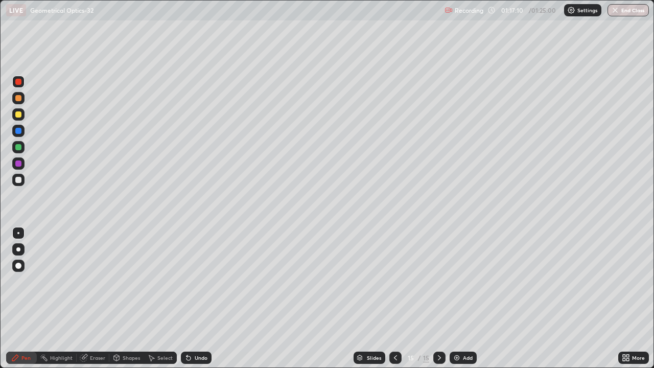
click at [14, 99] on div at bounding box center [18, 98] width 12 height 12
click at [14, 165] on div at bounding box center [18, 163] width 12 height 12
click at [18, 147] on div at bounding box center [18, 147] width 6 height 6
click at [18, 115] on div at bounding box center [18, 114] width 6 height 6
click at [15, 130] on div at bounding box center [18, 131] width 6 height 6
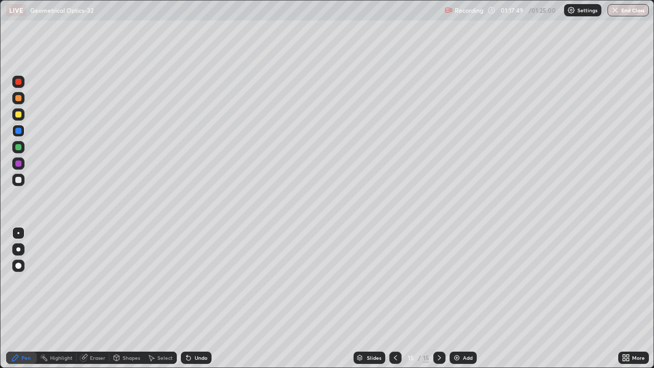
click at [187, 299] on icon at bounding box center [187, 355] width 1 height 1
click at [187, 299] on icon at bounding box center [189, 358] width 4 height 4
click at [192, 299] on div "Undo" at bounding box center [196, 358] width 31 height 12
click at [460, 299] on img at bounding box center [457, 358] width 8 height 8
click at [22, 180] on div at bounding box center [18, 180] width 12 height 12
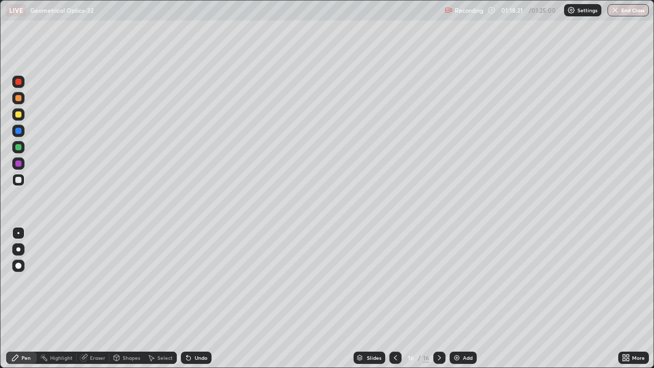
click at [18, 81] on div at bounding box center [18, 82] width 6 height 6
click at [17, 147] on div at bounding box center [18, 147] width 6 height 6
click at [117, 299] on icon at bounding box center [117, 359] width 0 height 4
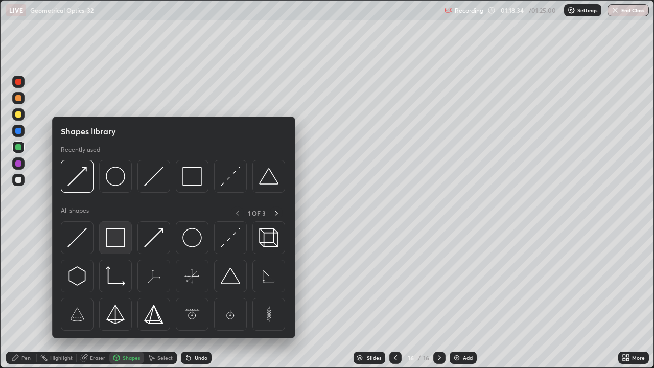
click at [116, 236] on img at bounding box center [115, 237] width 19 height 19
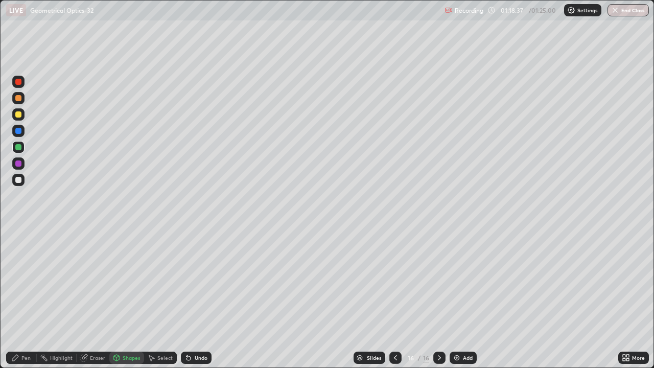
click at [24, 299] on div "Pen" at bounding box center [25, 357] width 9 height 5
click at [17, 178] on div at bounding box center [18, 180] width 6 height 6
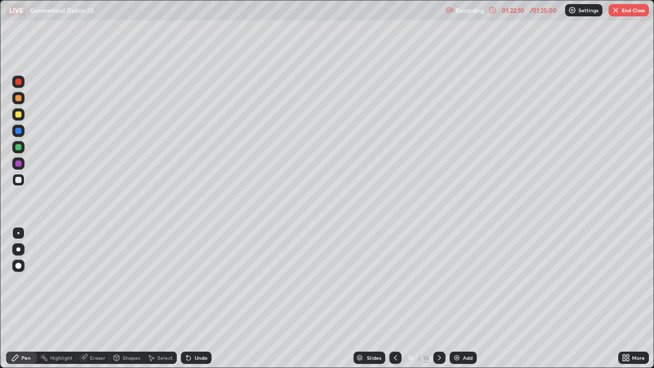
click at [16, 114] on div at bounding box center [18, 114] width 6 height 6
click at [16, 180] on div at bounding box center [18, 180] width 6 height 6
click at [22, 135] on div at bounding box center [18, 131] width 12 height 12
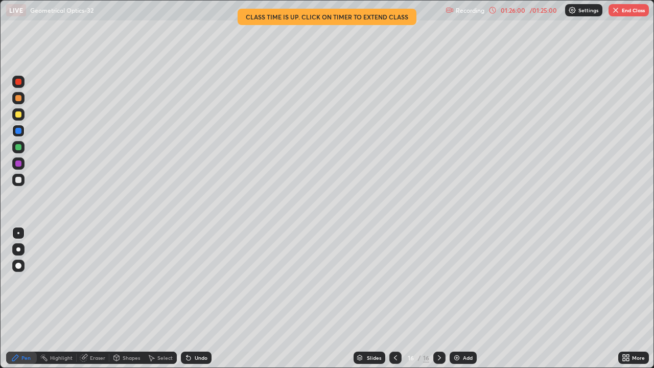
click at [98, 299] on div "Eraser" at bounding box center [97, 357] width 15 height 5
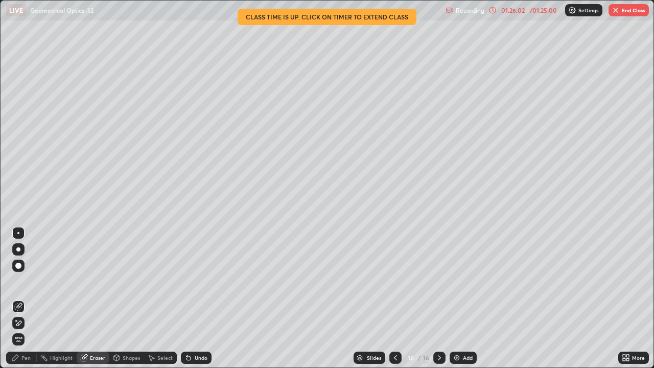
click at [25, 299] on div "Pen" at bounding box center [25, 357] width 9 height 5
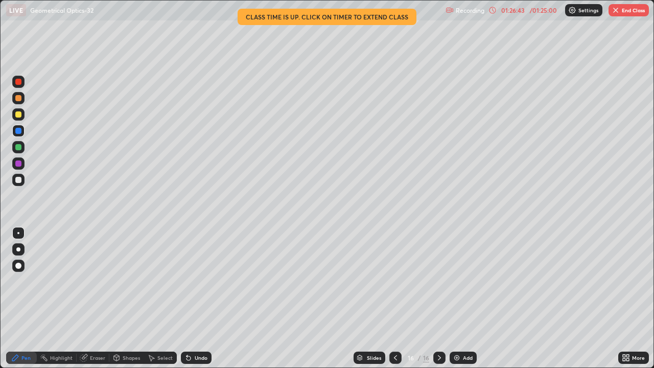
click at [19, 164] on div at bounding box center [18, 164] width 6 height 6
click at [19, 114] on div at bounding box center [18, 114] width 6 height 6
click at [620, 15] on button "End Class" at bounding box center [629, 10] width 40 height 12
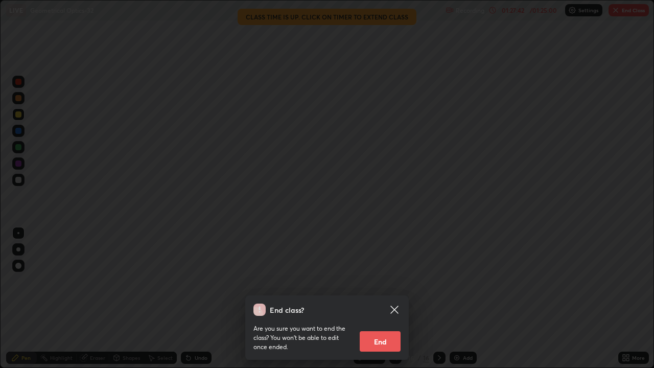
click at [378, 299] on button "End" at bounding box center [380, 341] width 41 height 20
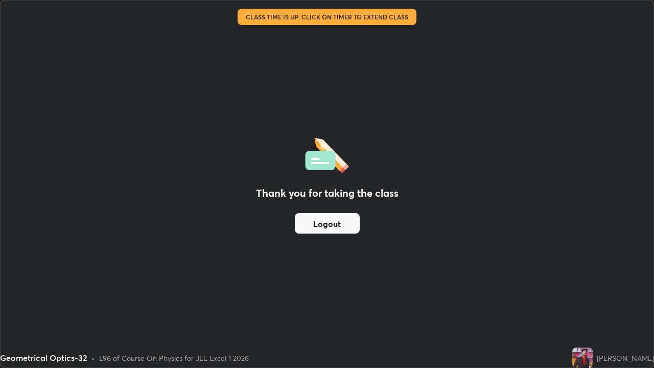
click at [332, 222] on button "Logout" at bounding box center [327, 223] width 65 height 20
click at [332, 221] on button "Logout" at bounding box center [327, 223] width 65 height 20
click at [350, 227] on button "Logout" at bounding box center [327, 223] width 65 height 20
click at [344, 223] on button "Logout" at bounding box center [327, 223] width 65 height 20
click at [342, 219] on button "Logout" at bounding box center [327, 223] width 65 height 20
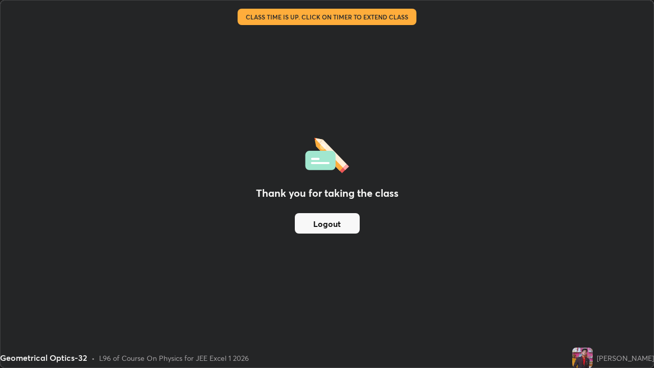
click at [343, 218] on button "Logout" at bounding box center [327, 223] width 65 height 20
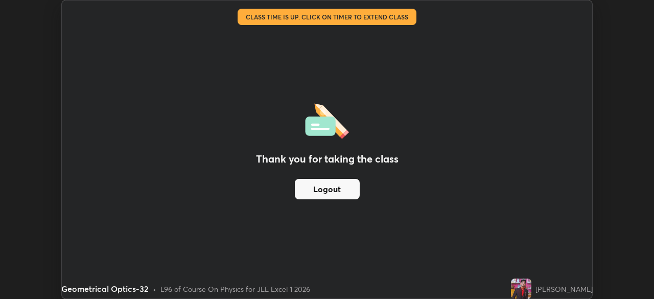
scroll to position [50830, 50475]
